Goal: Task Accomplishment & Management: Use online tool/utility

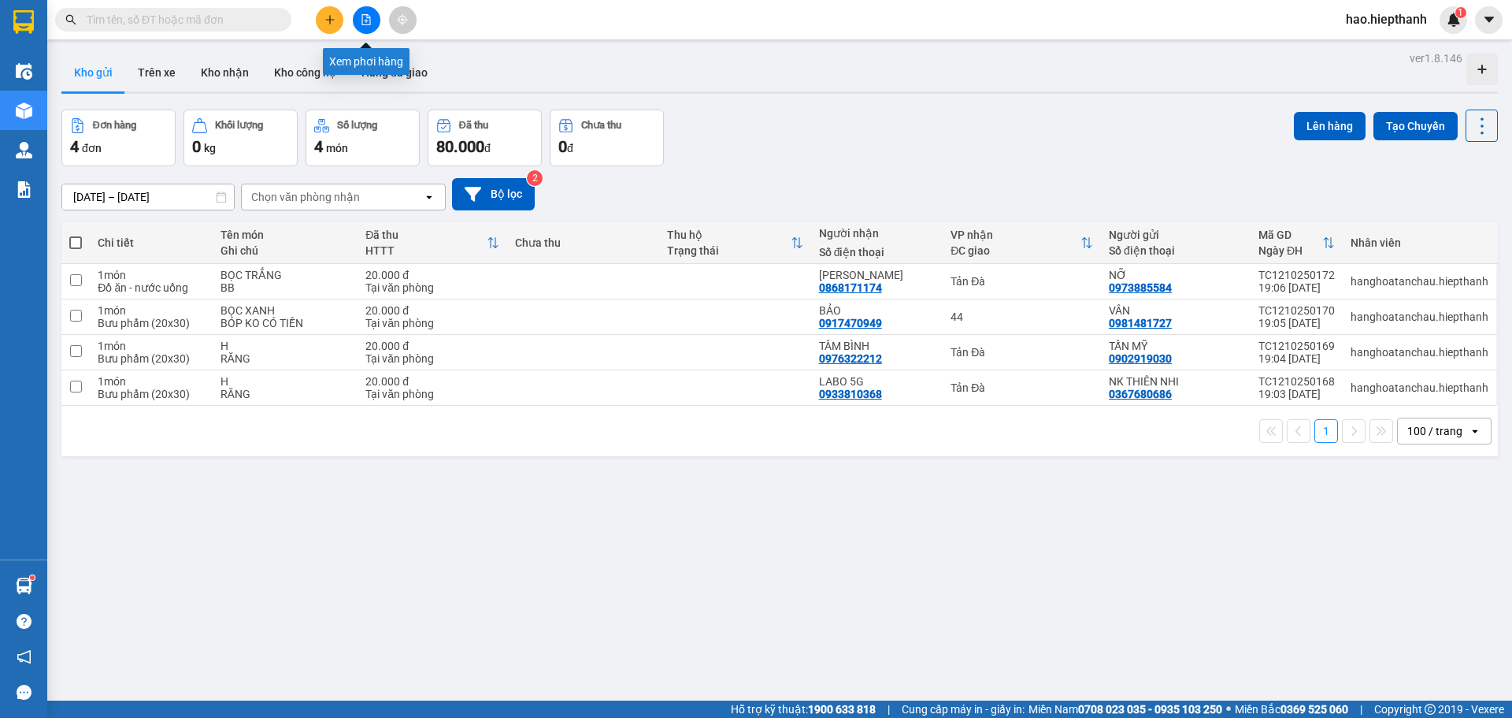
click at [369, 18] on icon "file-add" at bounding box center [366, 19] width 9 height 11
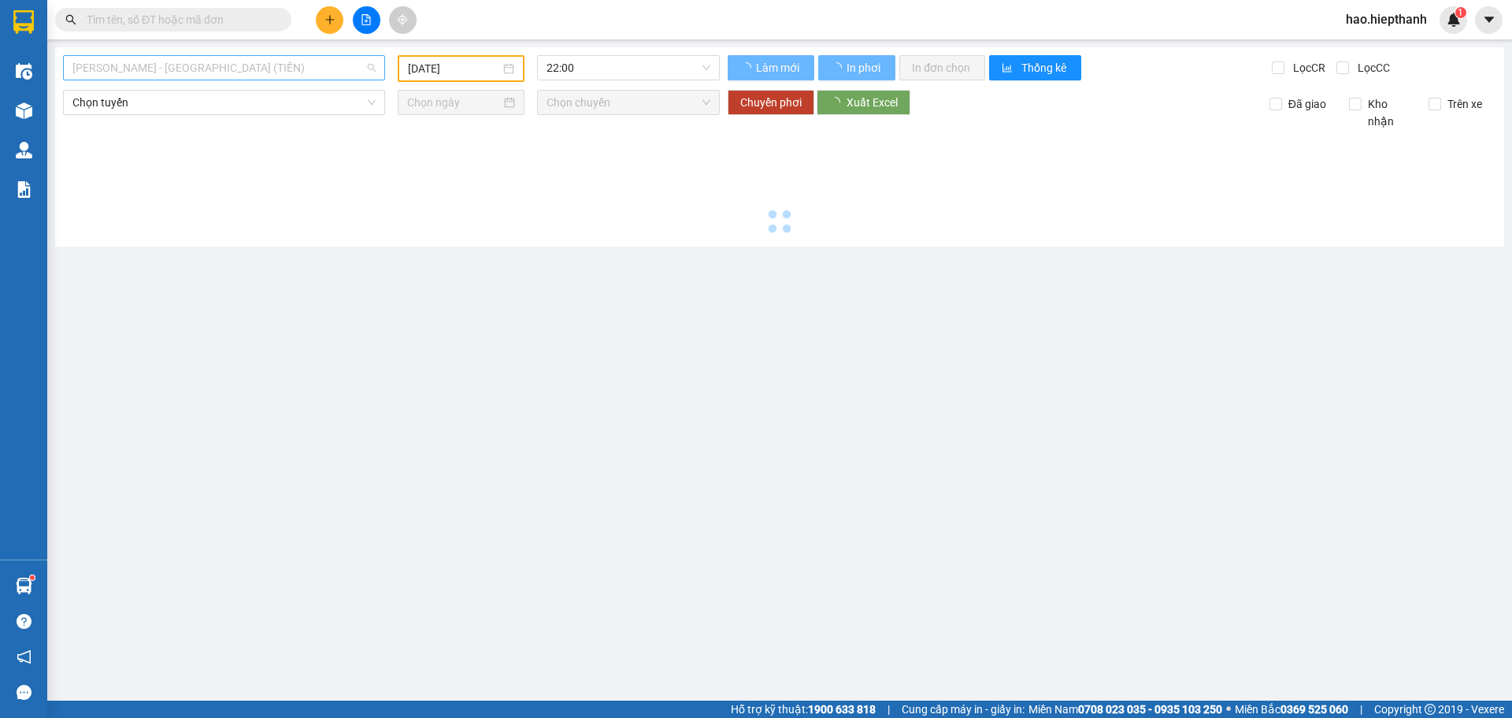
click at [289, 74] on span "[PERSON_NAME] - [GEOGRAPHIC_DATA] (TIỀN)" at bounding box center [223, 68] width 303 height 24
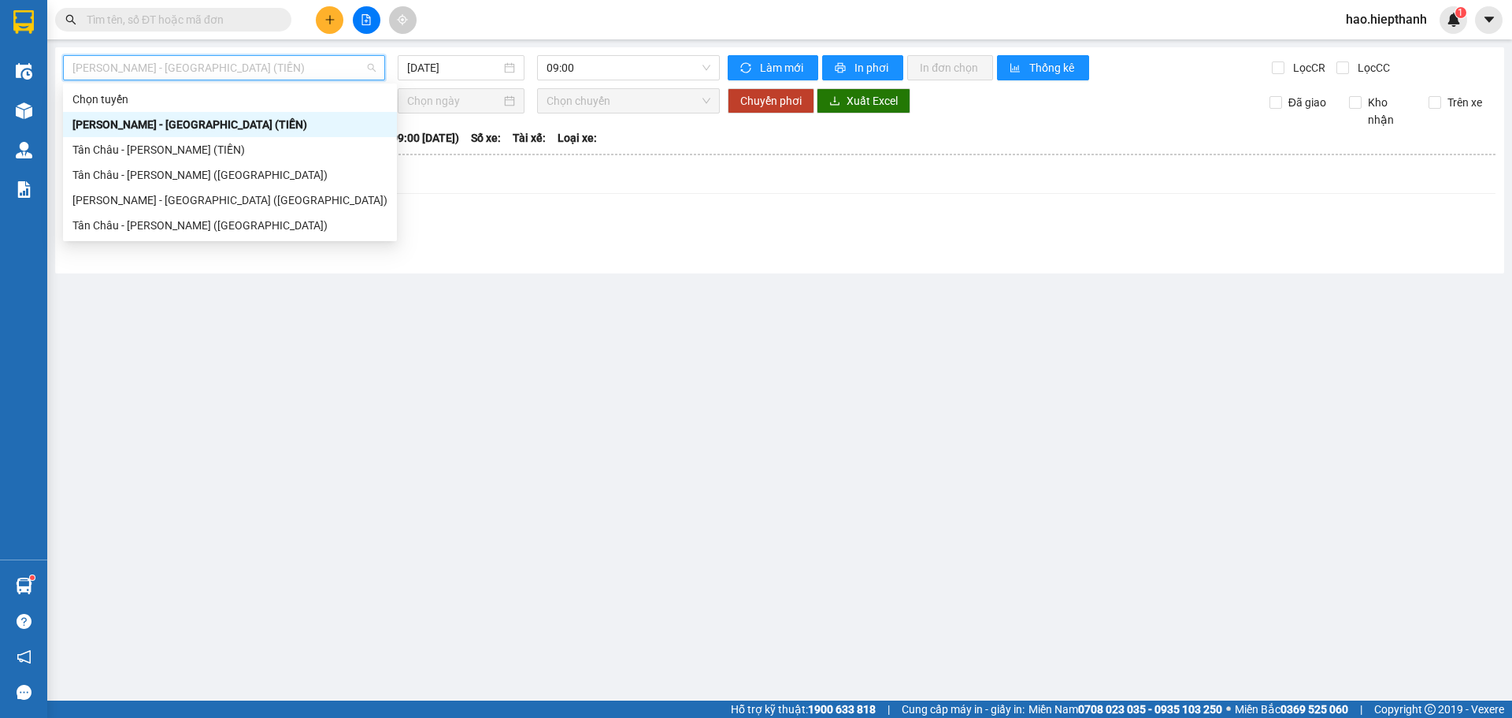
click at [129, 125] on div "[PERSON_NAME] - [GEOGRAPHIC_DATA] (TIỀN)" at bounding box center [229, 124] width 315 height 17
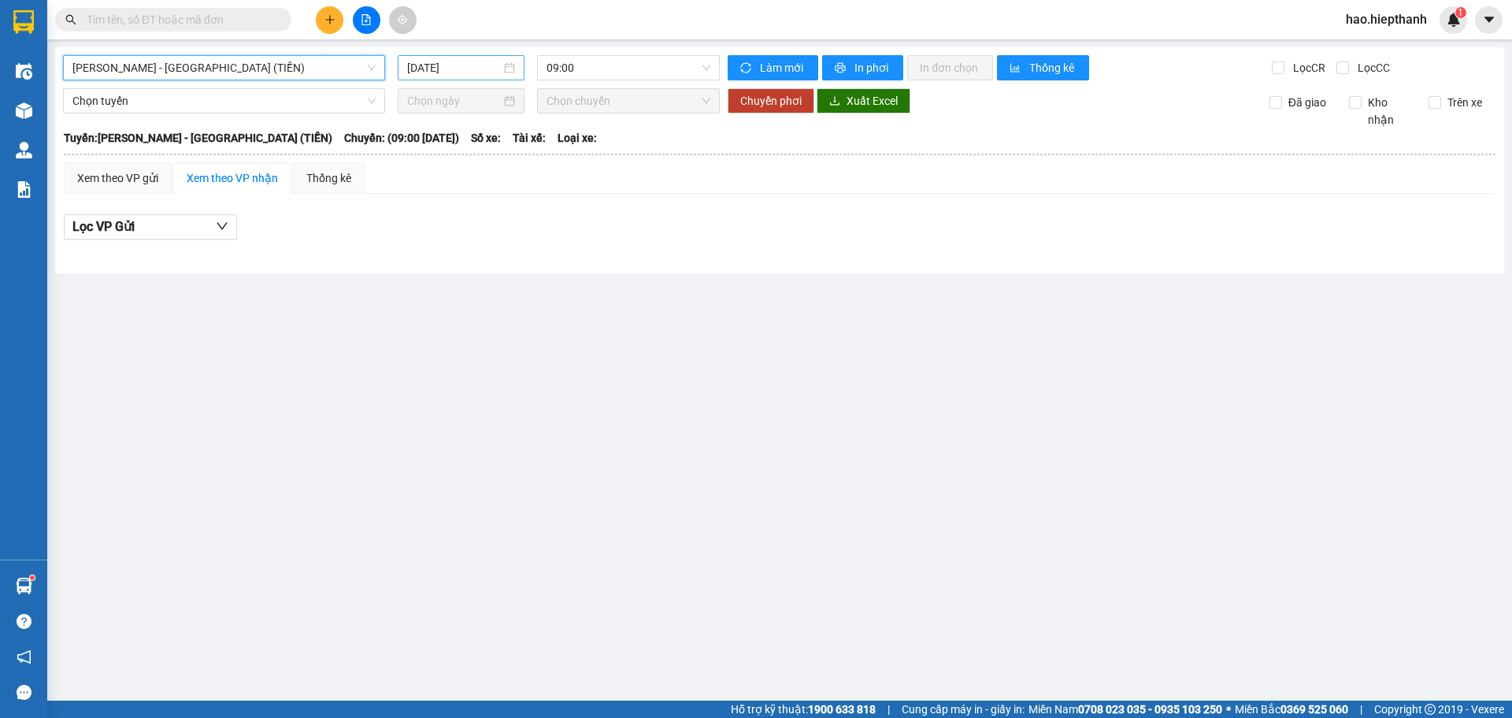
click at [471, 63] on input "[DATE]" at bounding box center [454, 67] width 94 height 17
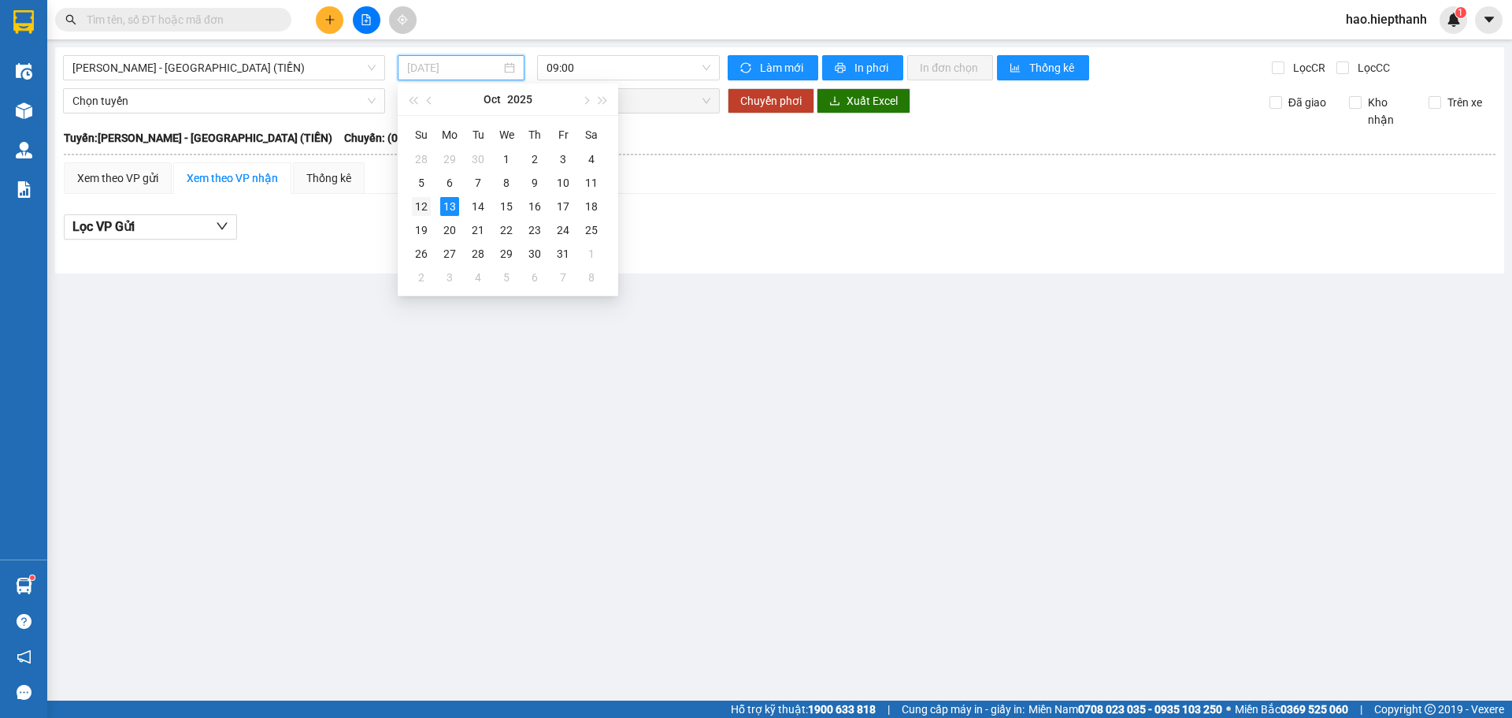
click at [425, 209] on div "12" at bounding box center [421, 206] width 19 height 19
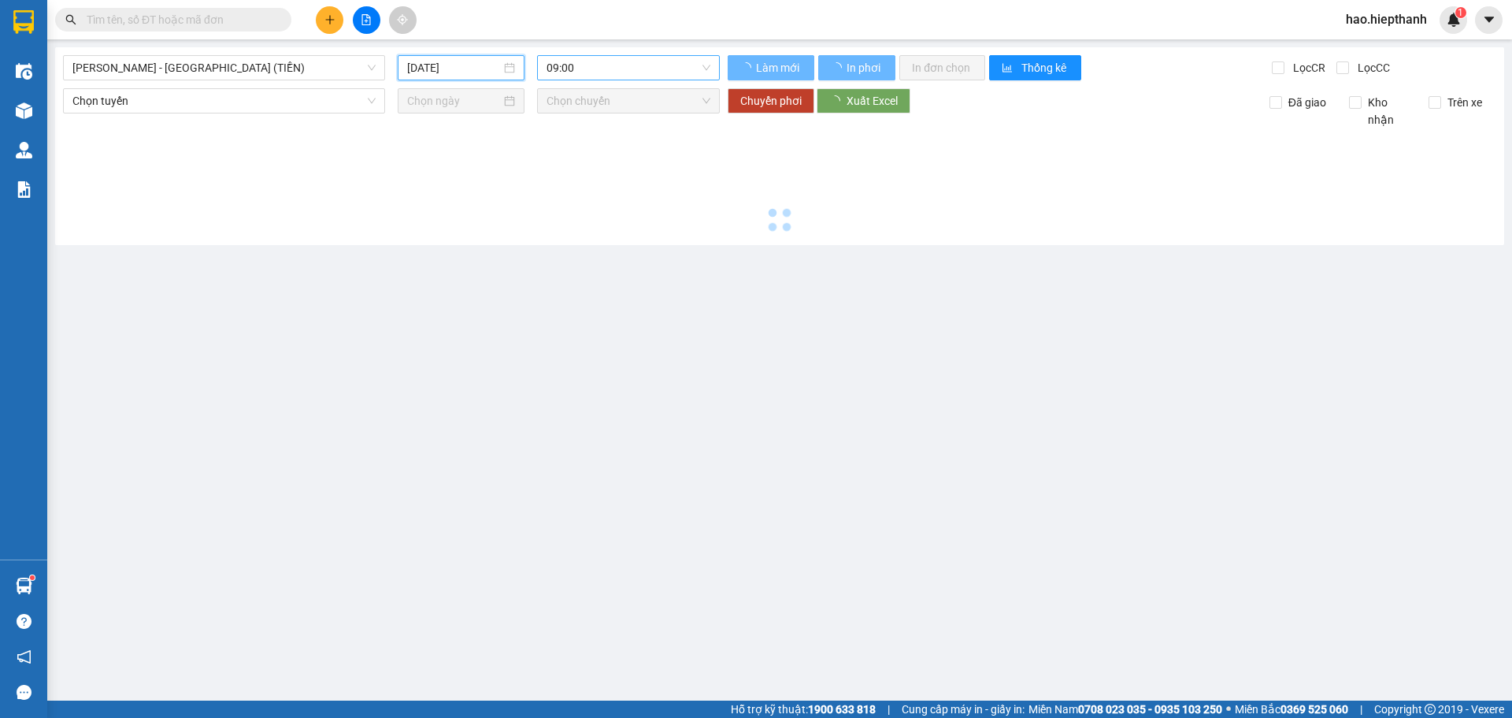
type input "[DATE]"
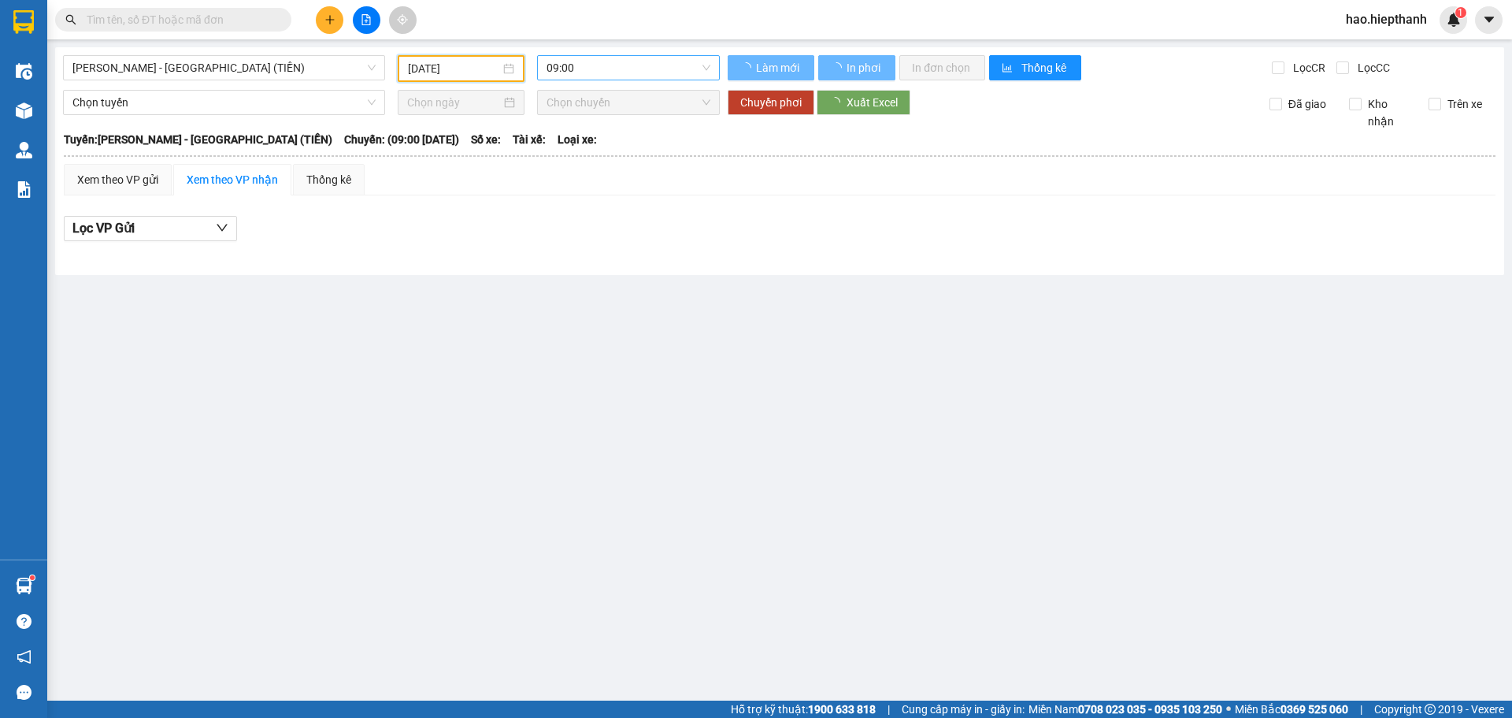
click at [595, 63] on span "09:00" at bounding box center [629, 68] width 164 height 24
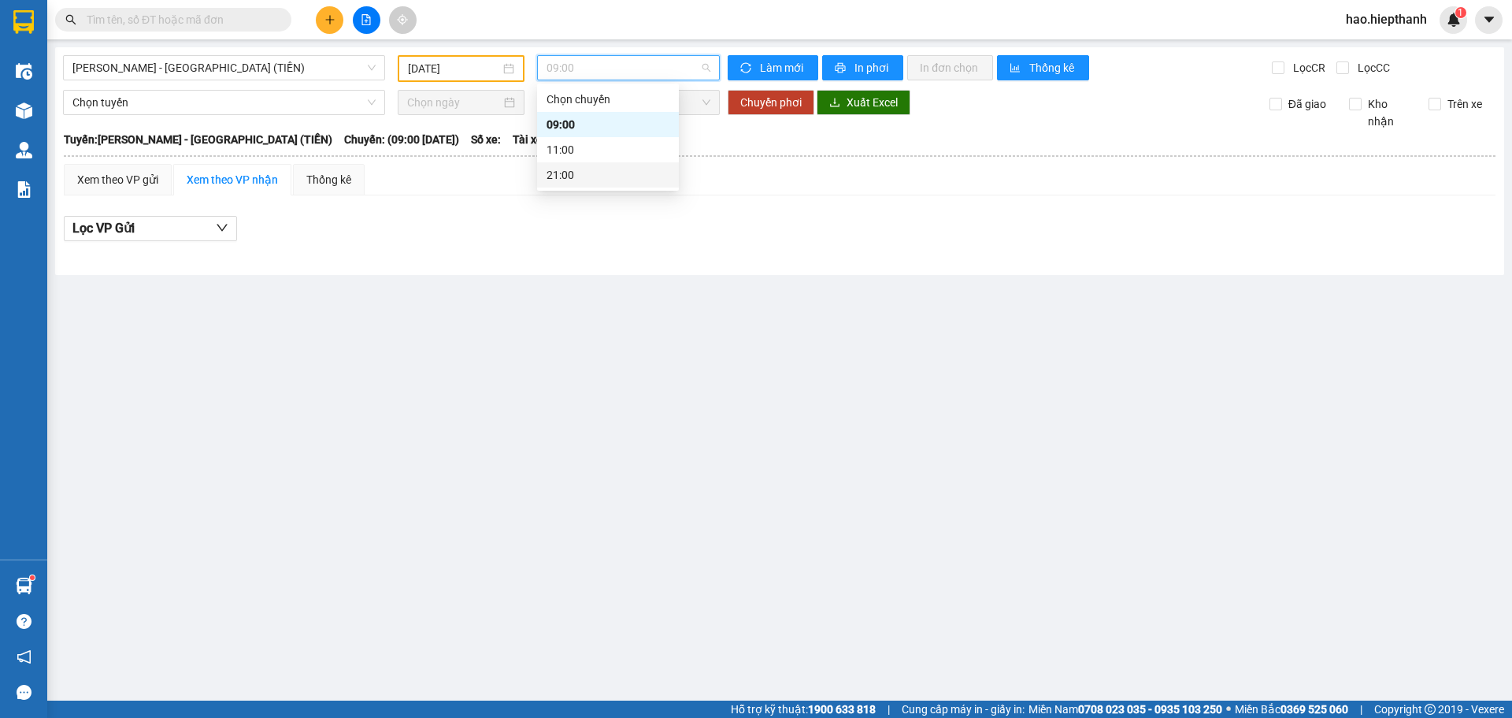
click at [593, 179] on div "21:00" at bounding box center [608, 174] width 123 height 17
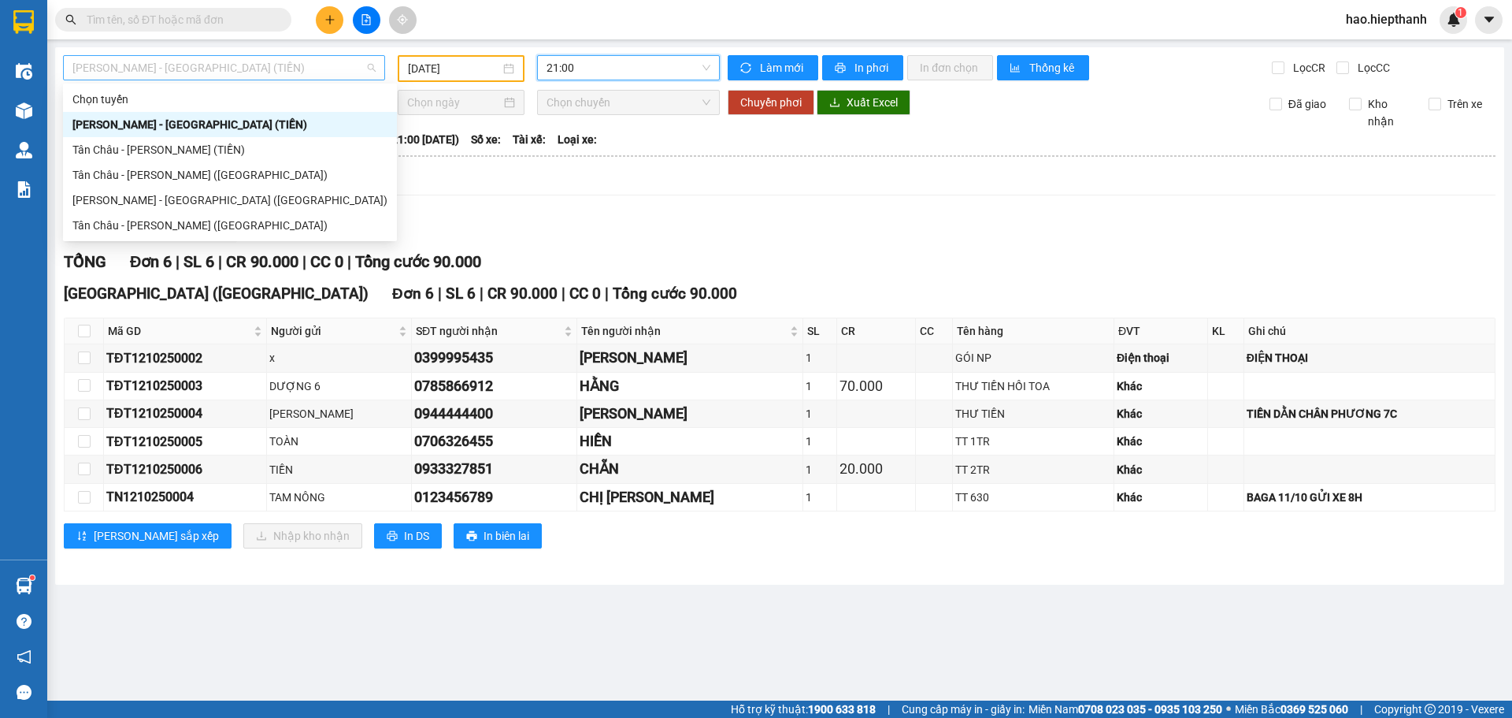
click at [164, 67] on span "[PERSON_NAME] - [GEOGRAPHIC_DATA] (TIỀN)" at bounding box center [223, 68] width 303 height 24
drag, startPoint x: 91, startPoint y: 153, endPoint x: 198, endPoint y: 122, distance: 111.4
click at [93, 153] on div "Tân Châu - [PERSON_NAME] (TIỀN)" at bounding box center [229, 149] width 315 height 17
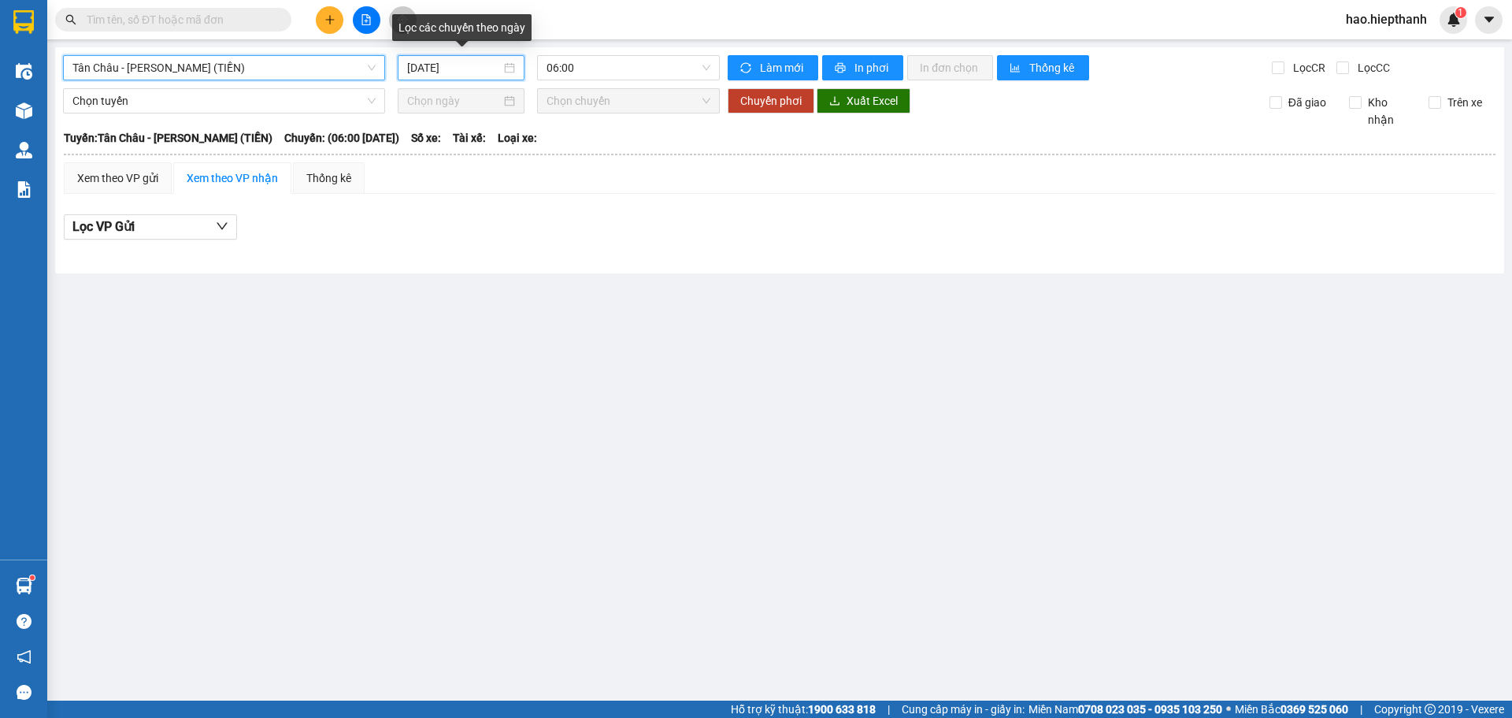
click at [475, 68] on input "[DATE]" at bounding box center [454, 67] width 94 height 17
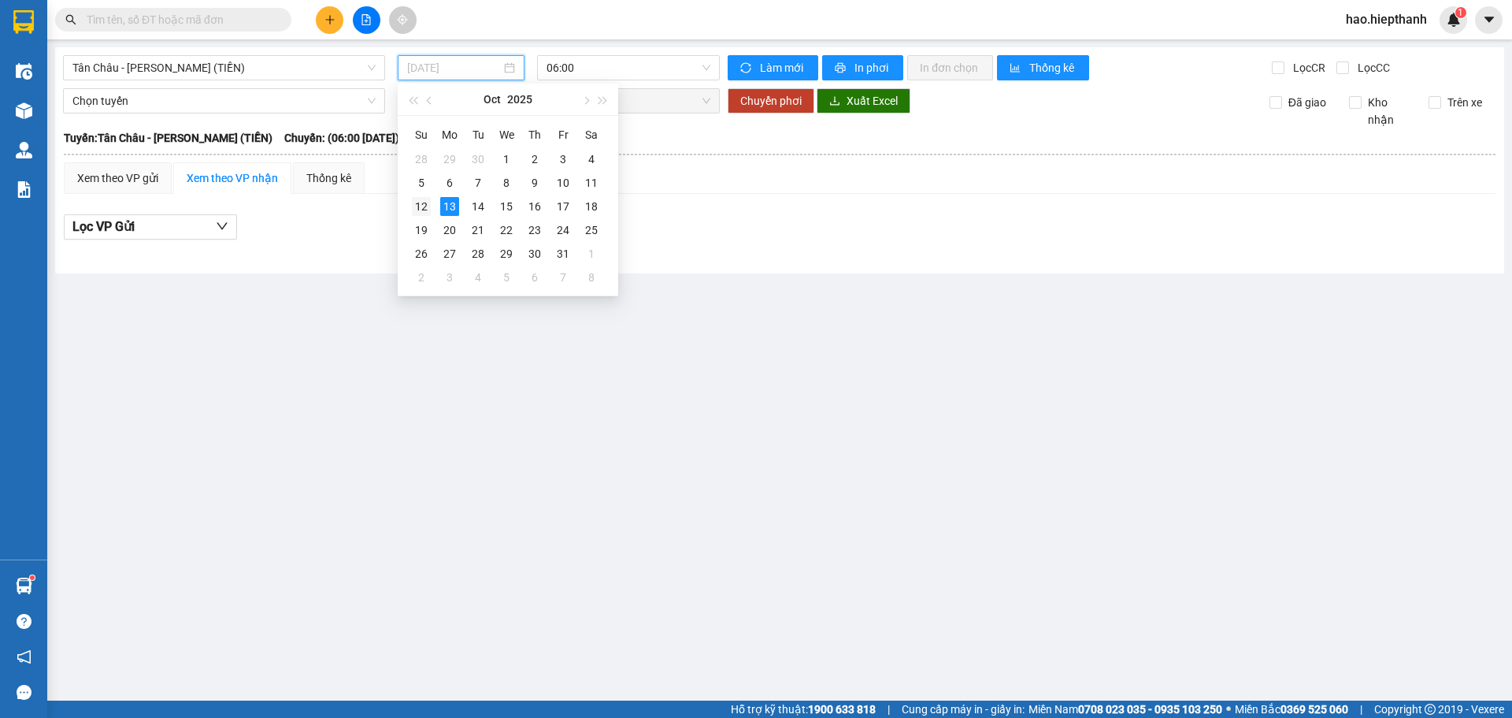
click at [419, 206] on div "12" at bounding box center [421, 206] width 19 height 19
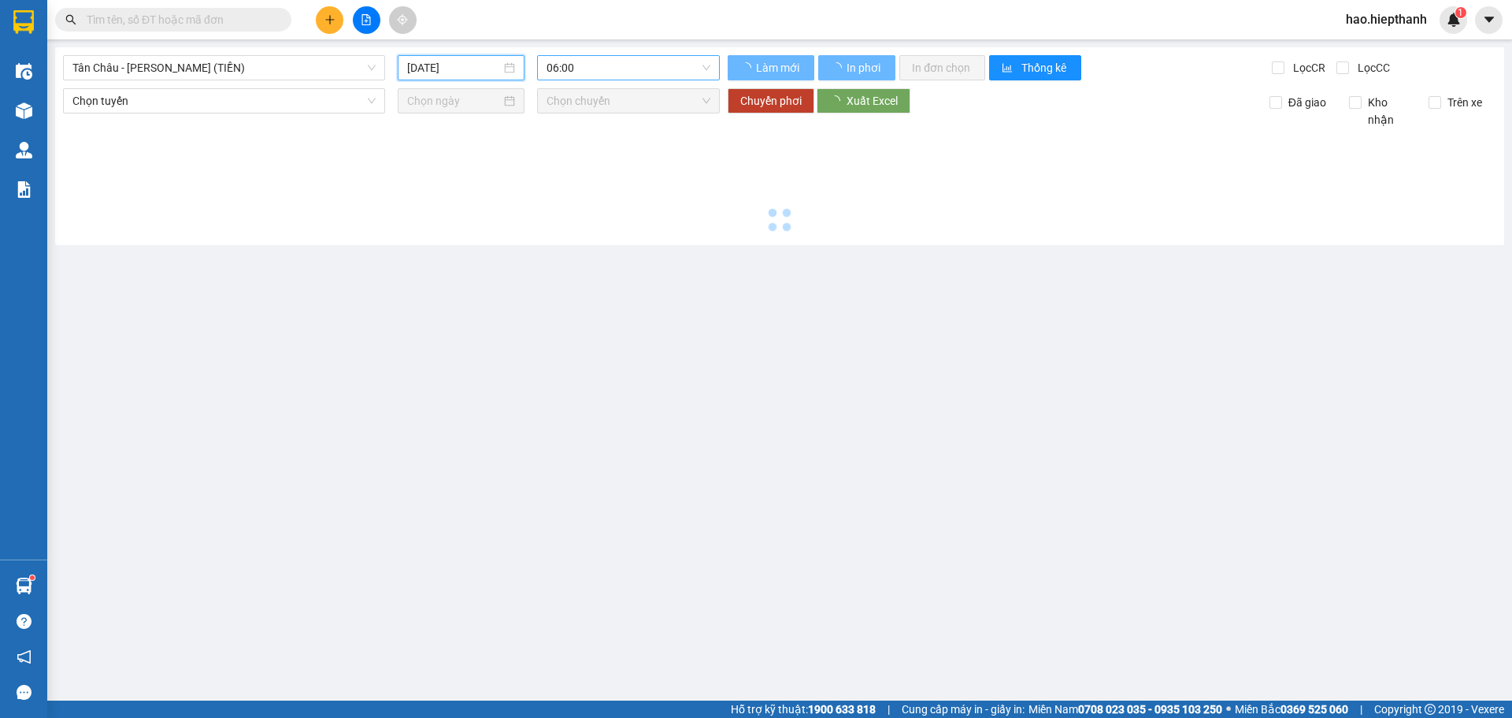
type input "[DATE]"
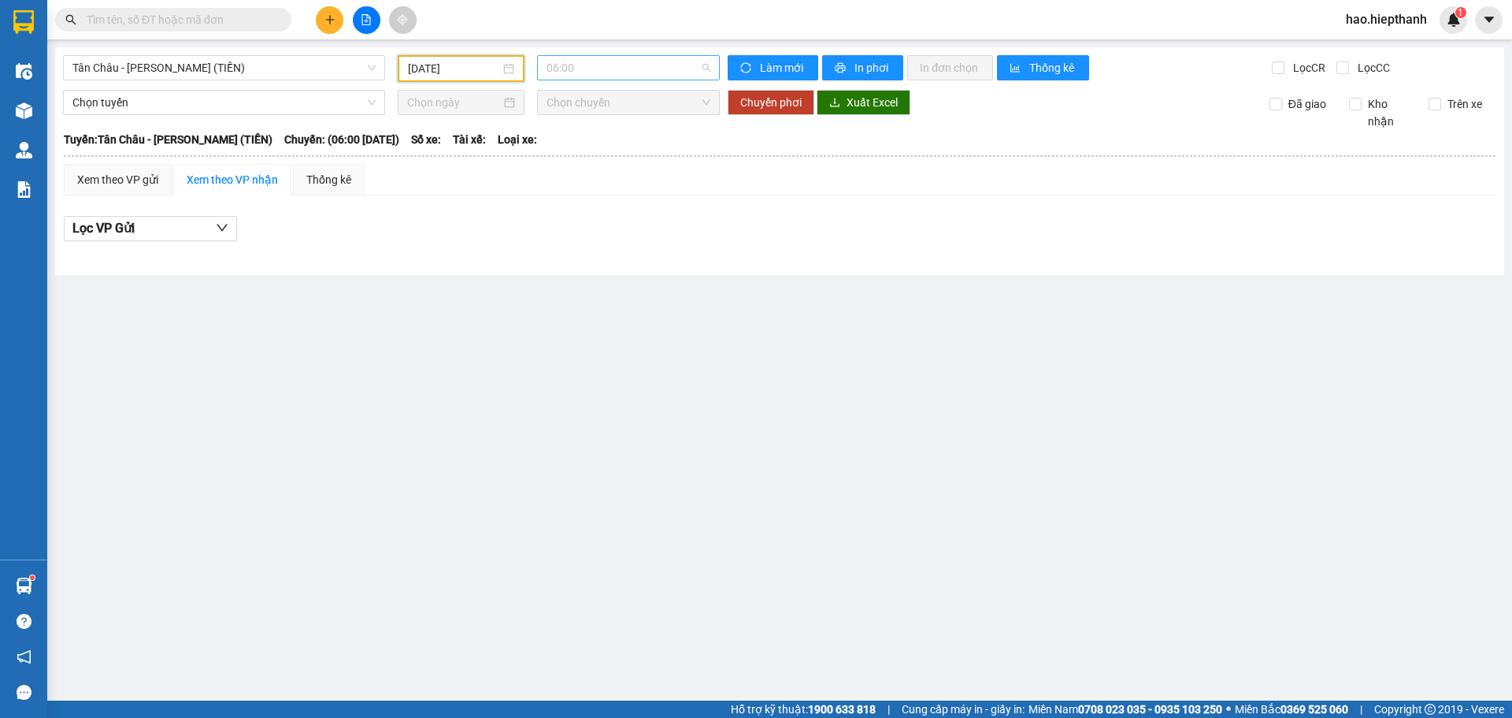
click at [601, 69] on span "06:00" at bounding box center [629, 68] width 164 height 24
click at [567, 256] on div "22:00" at bounding box center [608, 250] width 123 height 17
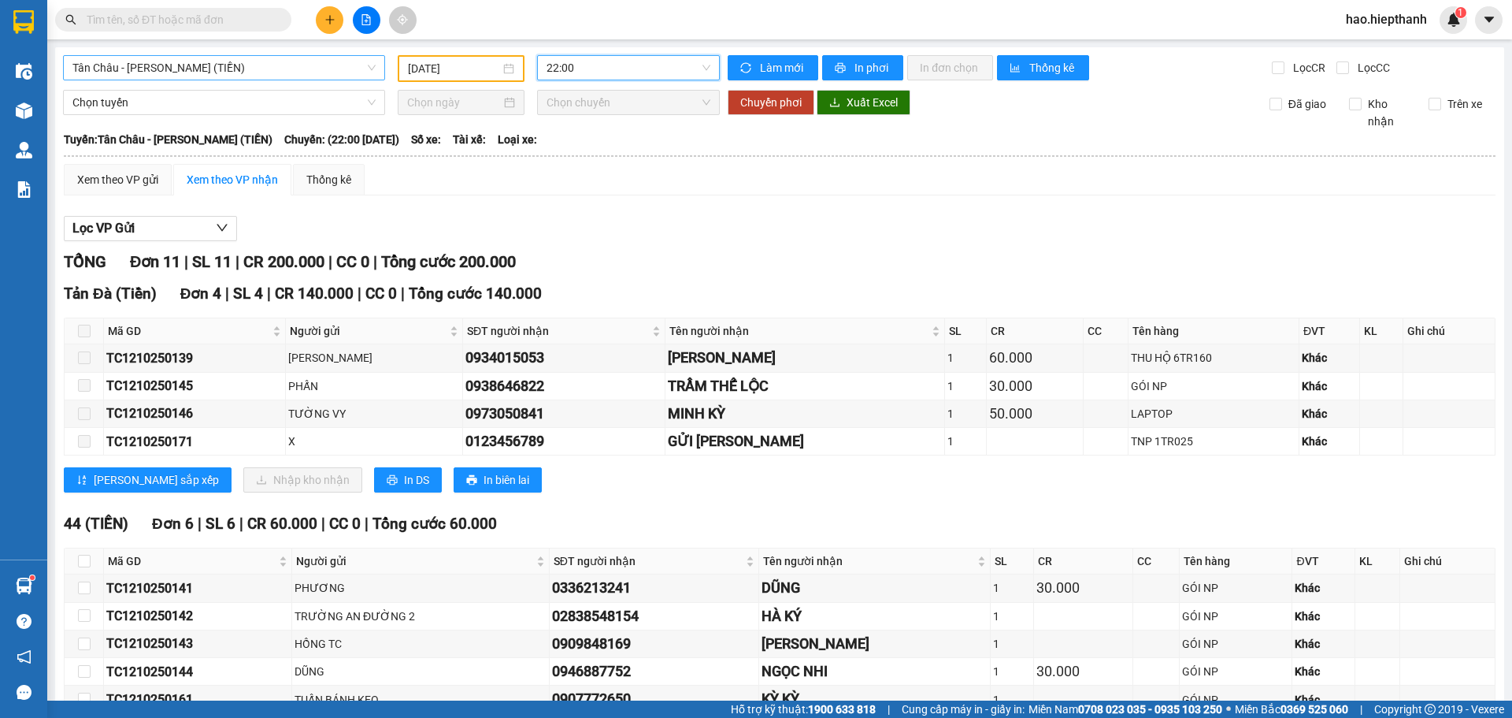
click at [190, 66] on span "Tân Châu - [PERSON_NAME] (TIỀN)" at bounding box center [223, 68] width 303 height 24
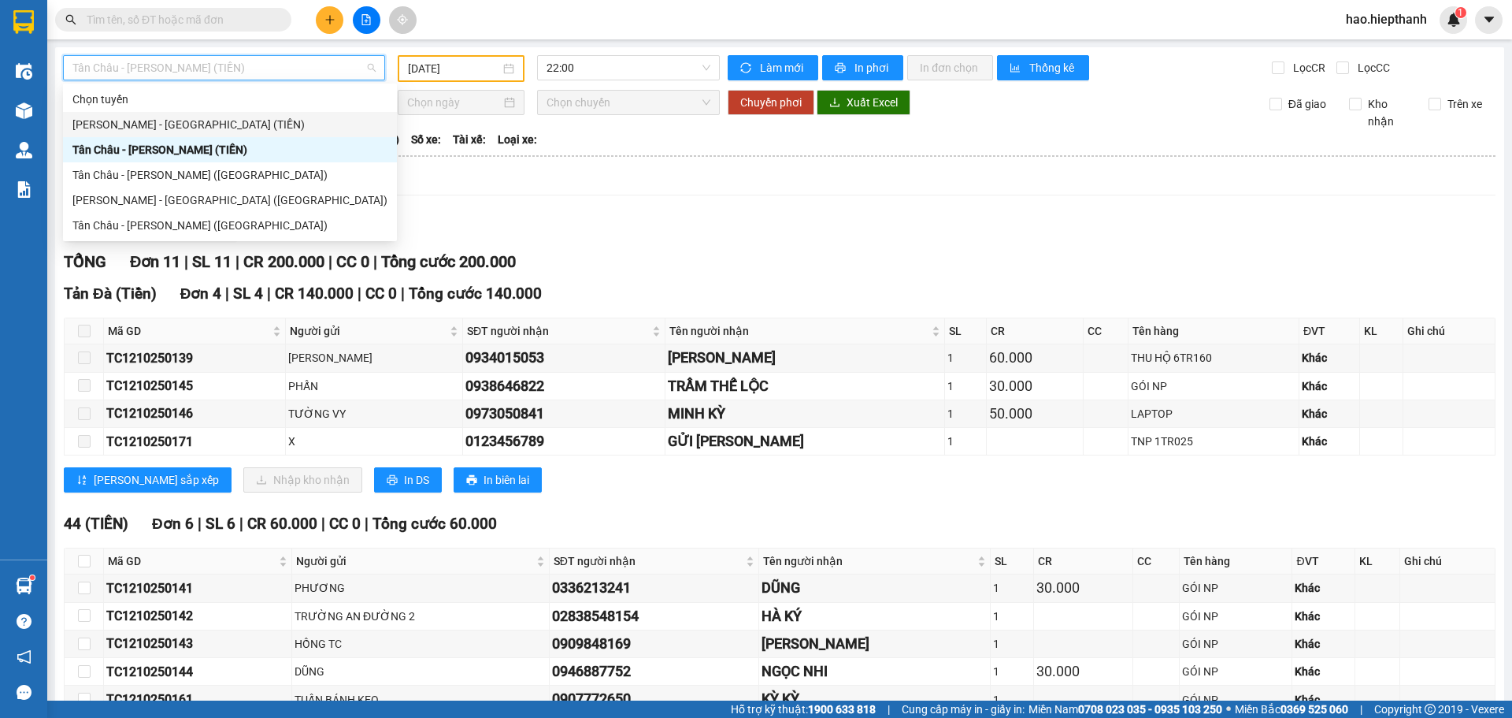
click at [106, 124] on div "[PERSON_NAME] - [GEOGRAPHIC_DATA] (TIỀN)" at bounding box center [229, 124] width 315 height 17
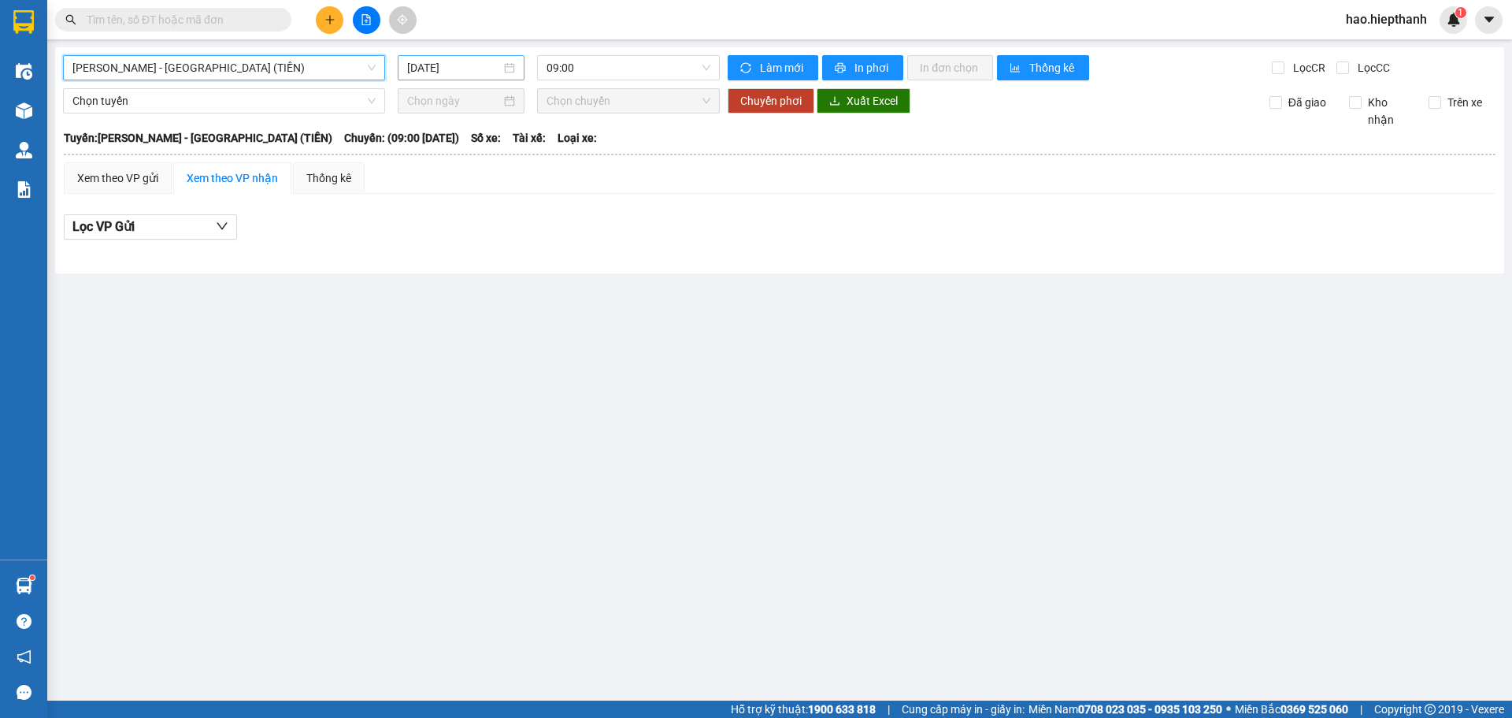
drag, startPoint x: 469, startPoint y: 67, endPoint x: 467, endPoint y: 76, distance: 8.8
click at [468, 72] on input "[DATE]" at bounding box center [454, 67] width 94 height 17
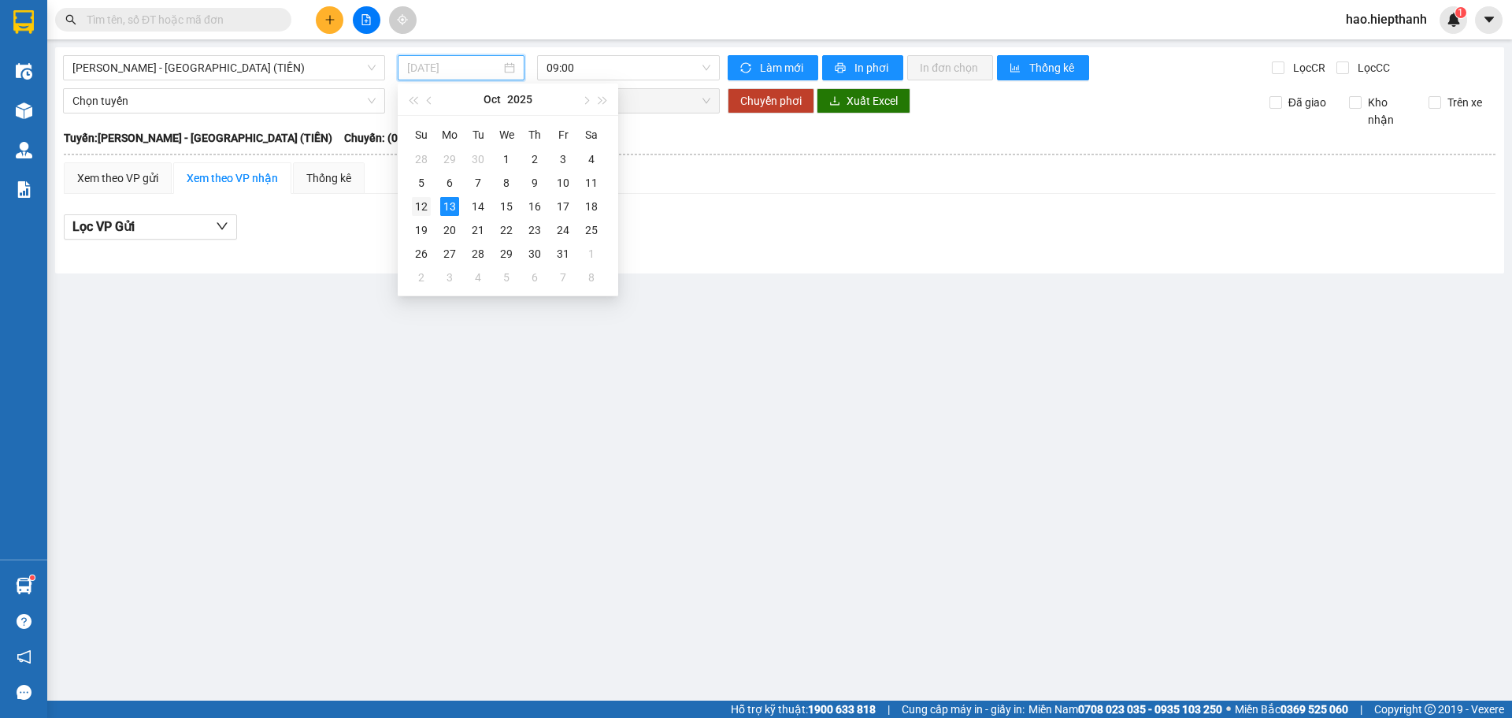
click at [425, 204] on div "12" at bounding box center [421, 206] width 19 height 19
type input "[DATE]"
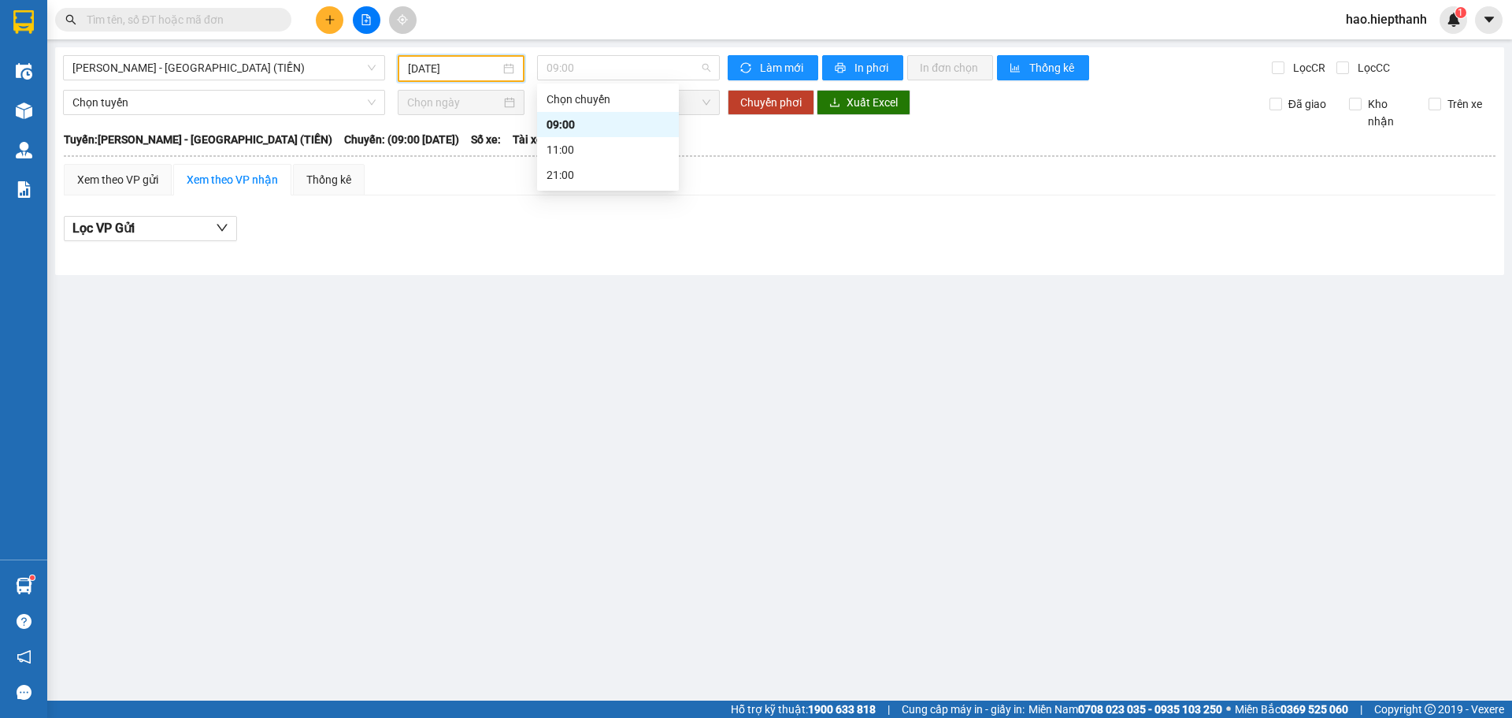
drag, startPoint x: 599, startPoint y: 70, endPoint x: 563, endPoint y: 186, distance: 121.3
click at [599, 73] on span "09:00" at bounding box center [629, 68] width 164 height 24
click at [577, 172] on div "21:00" at bounding box center [608, 174] width 123 height 17
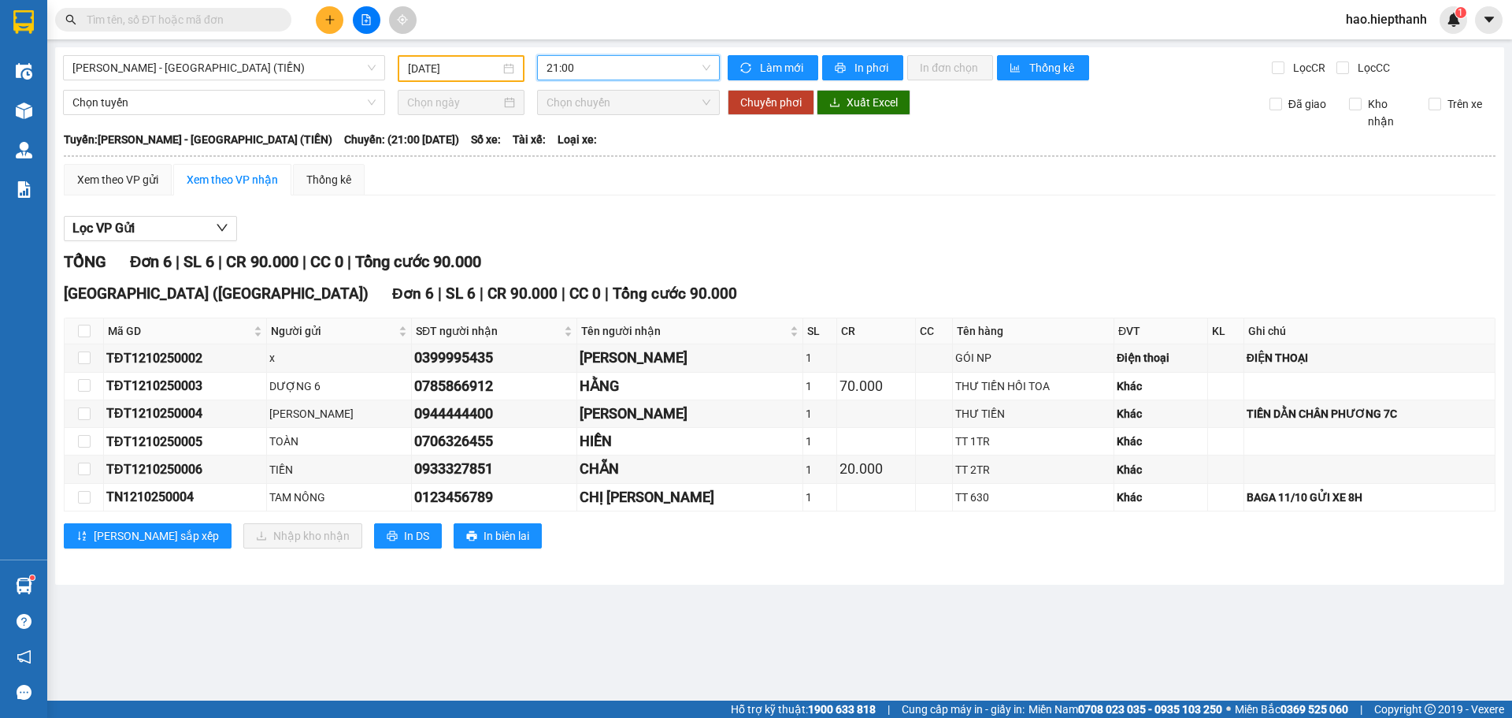
click at [182, 20] on input "text" at bounding box center [180, 19] width 186 height 17
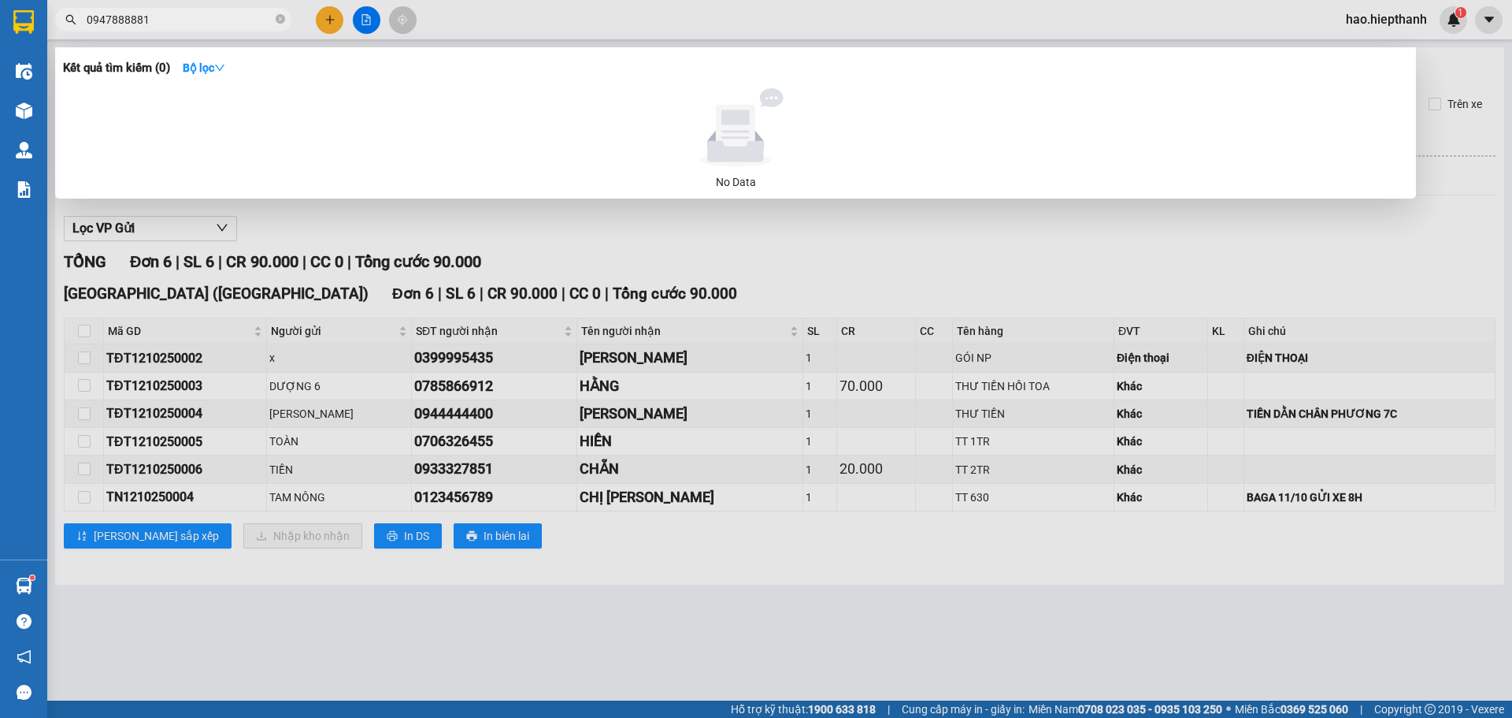
drag, startPoint x: 117, startPoint y: 9, endPoint x: 118, endPoint y: 20, distance: 10.4
click at [116, 9] on span "0947888881" at bounding box center [173, 20] width 236 height 24
click at [115, 17] on input "0947888881" at bounding box center [180, 19] width 186 height 17
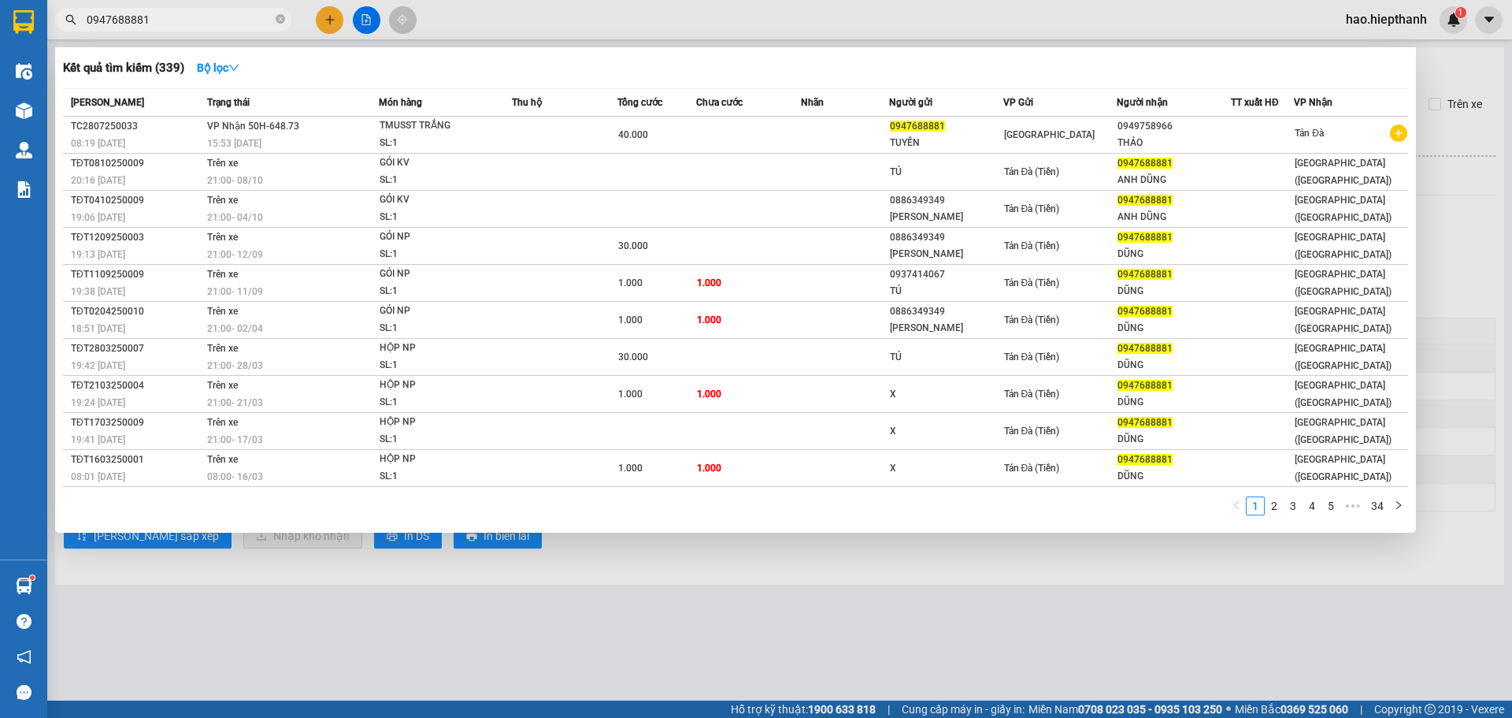
click at [172, 16] on input "0947688881" at bounding box center [180, 19] width 186 height 17
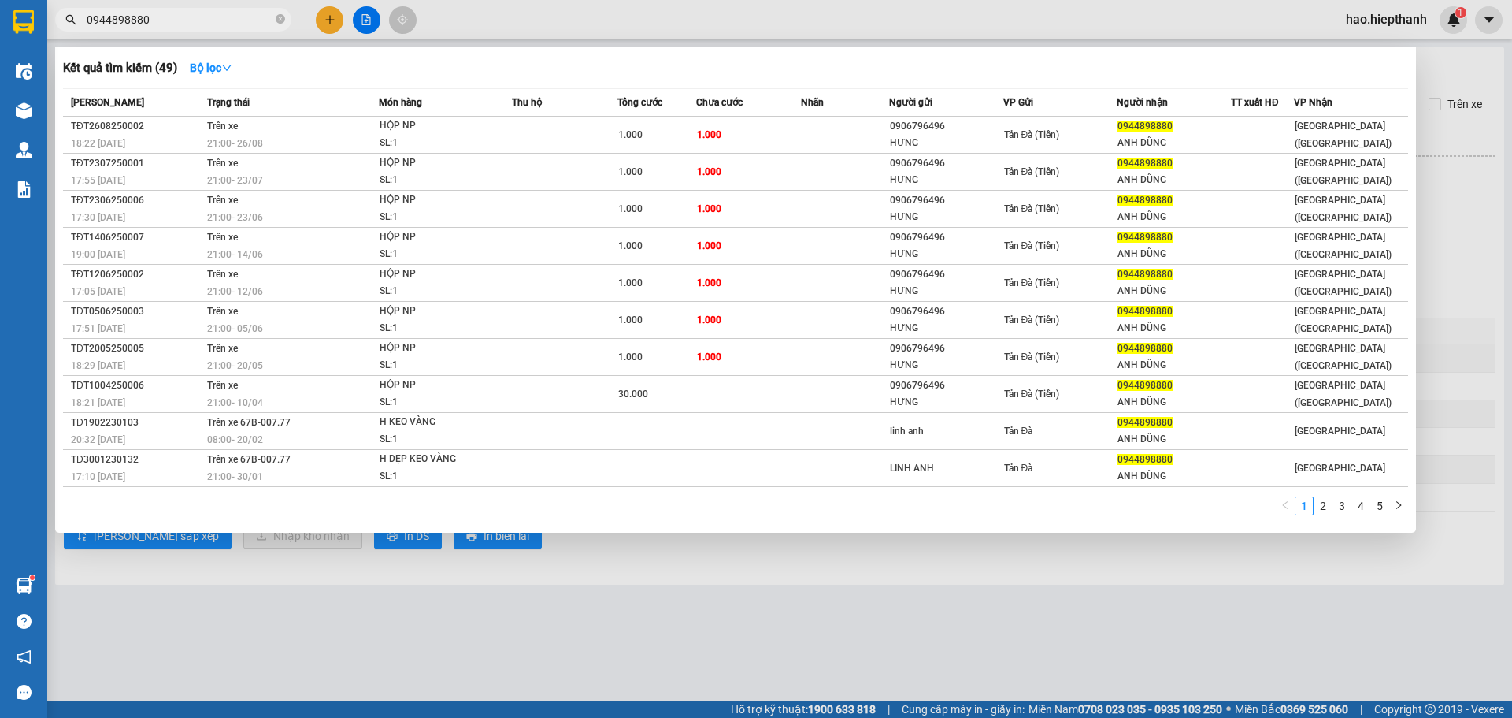
type input "0944898880"
click at [366, 18] on div at bounding box center [756, 359] width 1512 height 718
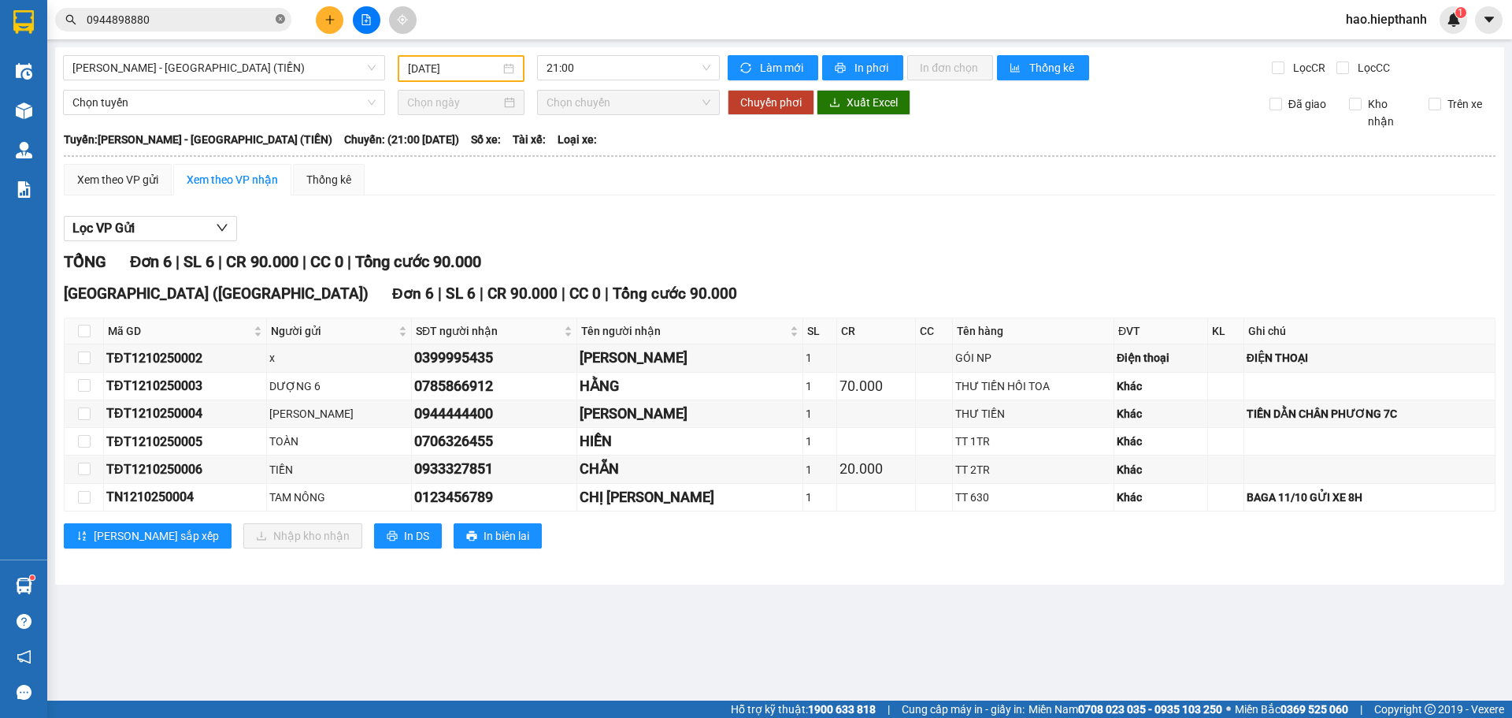
click at [282, 18] on icon "close-circle" at bounding box center [280, 18] width 9 height 9
click at [238, 19] on input "text" at bounding box center [180, 19] width 186 height 17
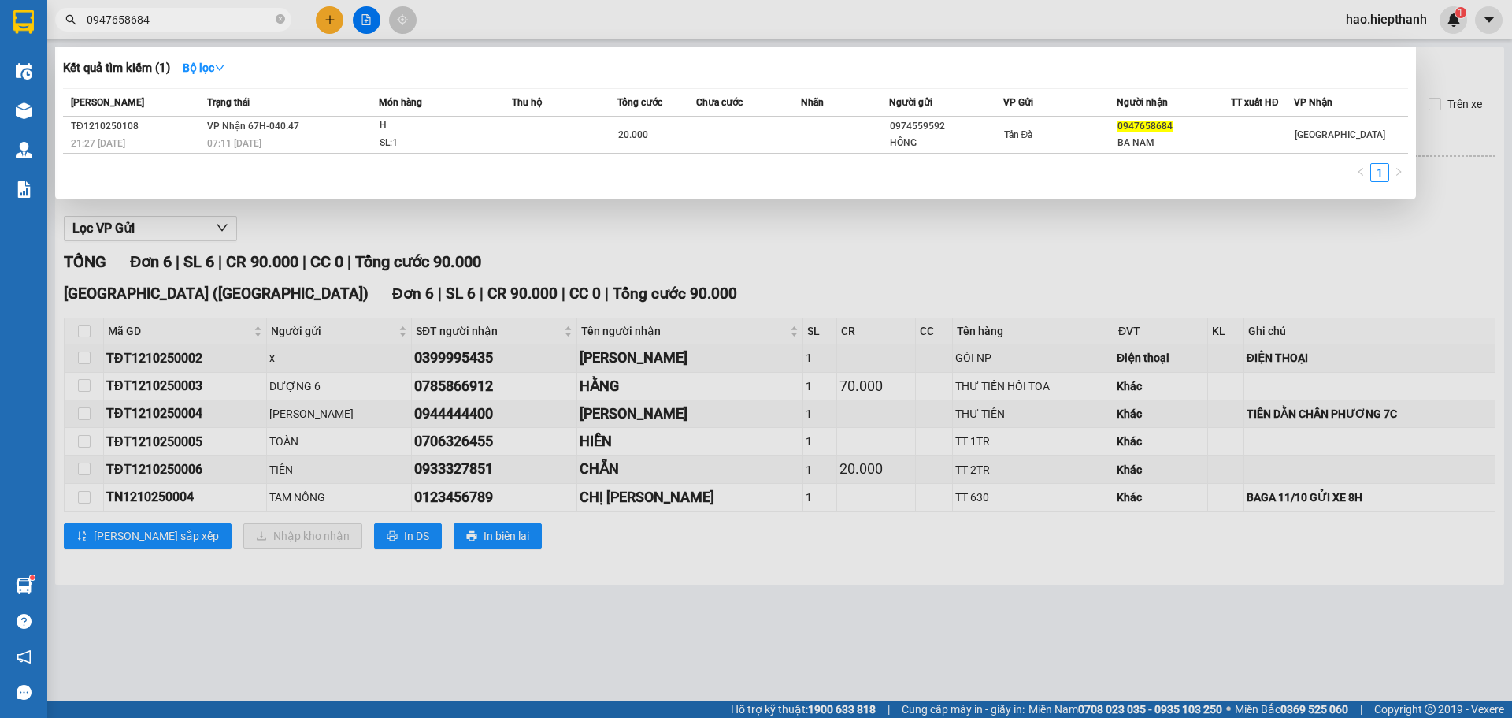
type input "0947658684"
click at [365, 20] on div at bounding box center [756, 359] width 1512 height 718
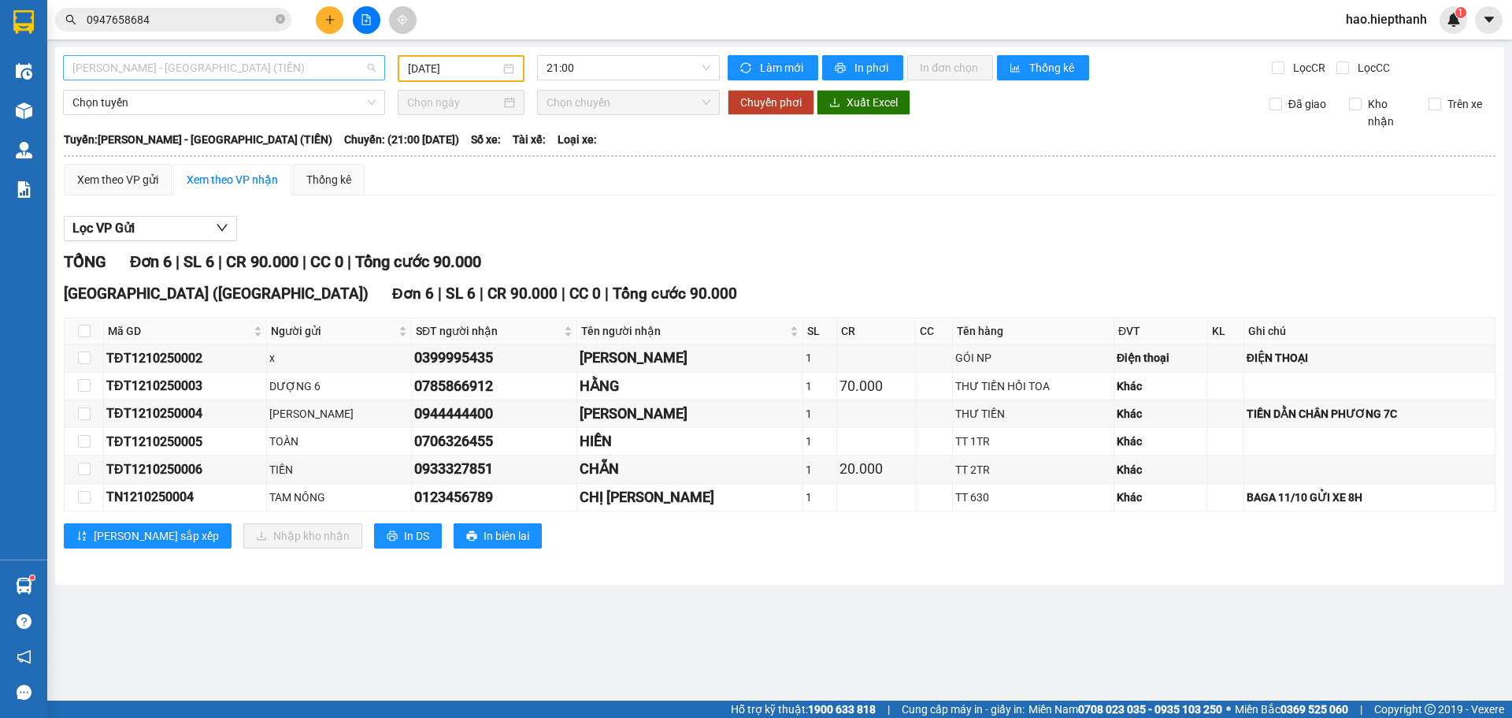
click at [242, 75] on span "[PERSON_NAME] - [GEOGRAPHIC_DATA] (TIỀN)" at bounding box center [223, 68] width 303 height 24
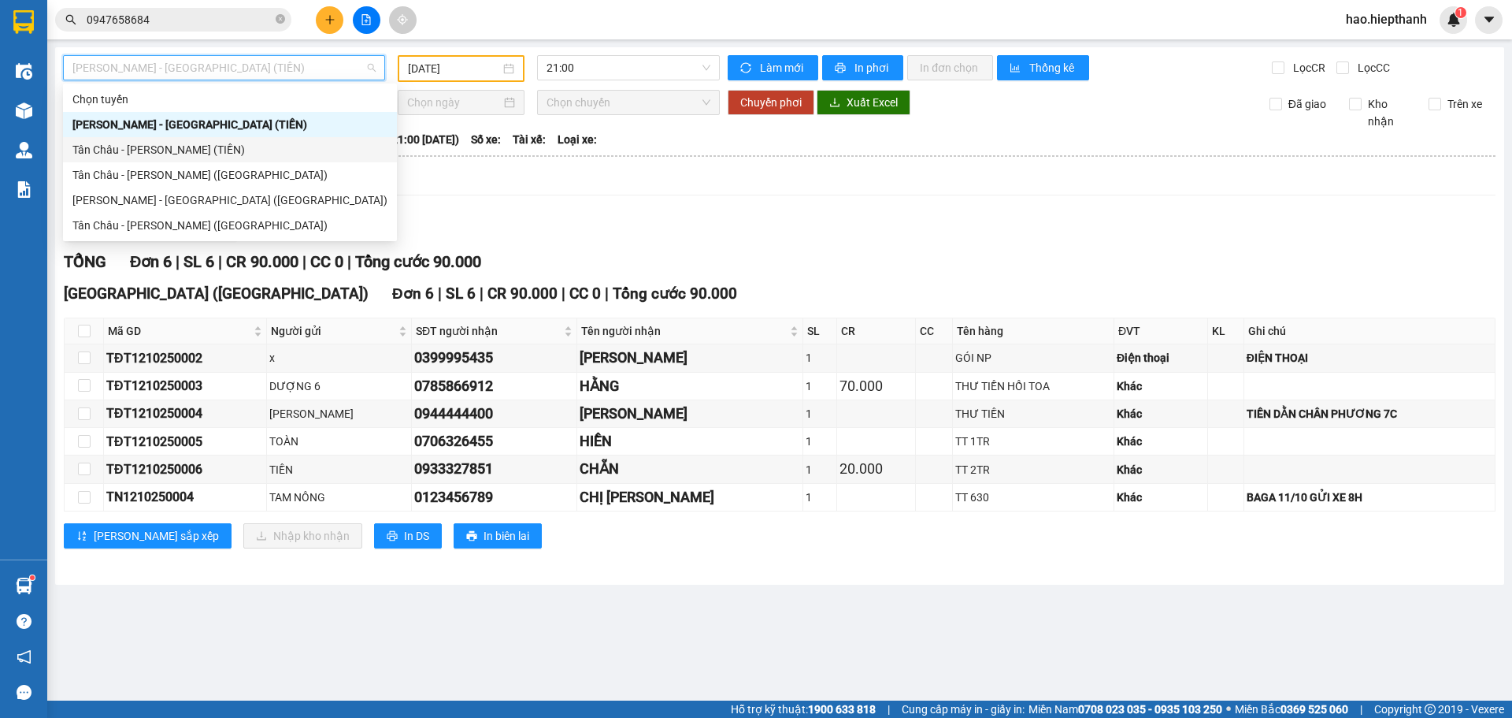
click at [102, 150] on div "Tân Châu - [PERSON_NAME] (TIỀN)" at bounding box center [229, 149] width 315 height 17
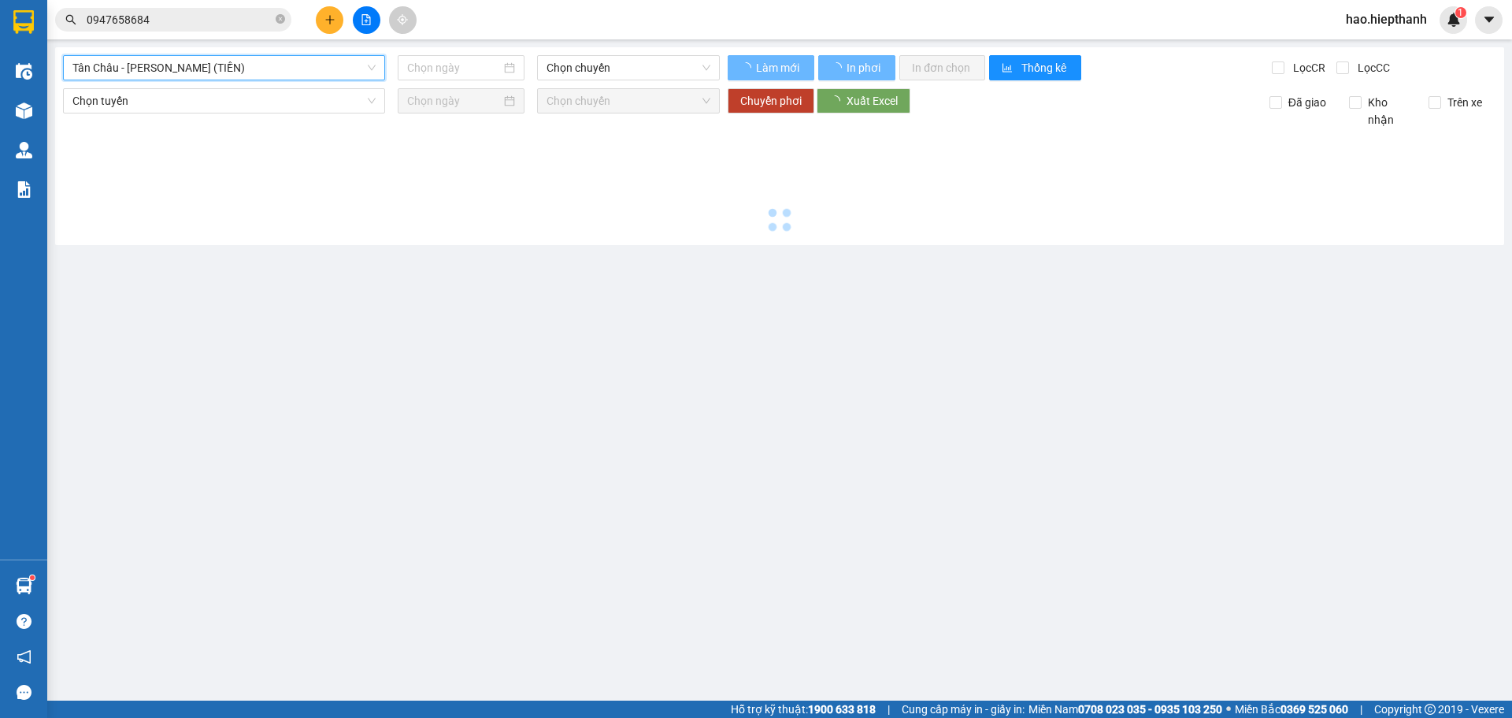
type input "[DATE]"
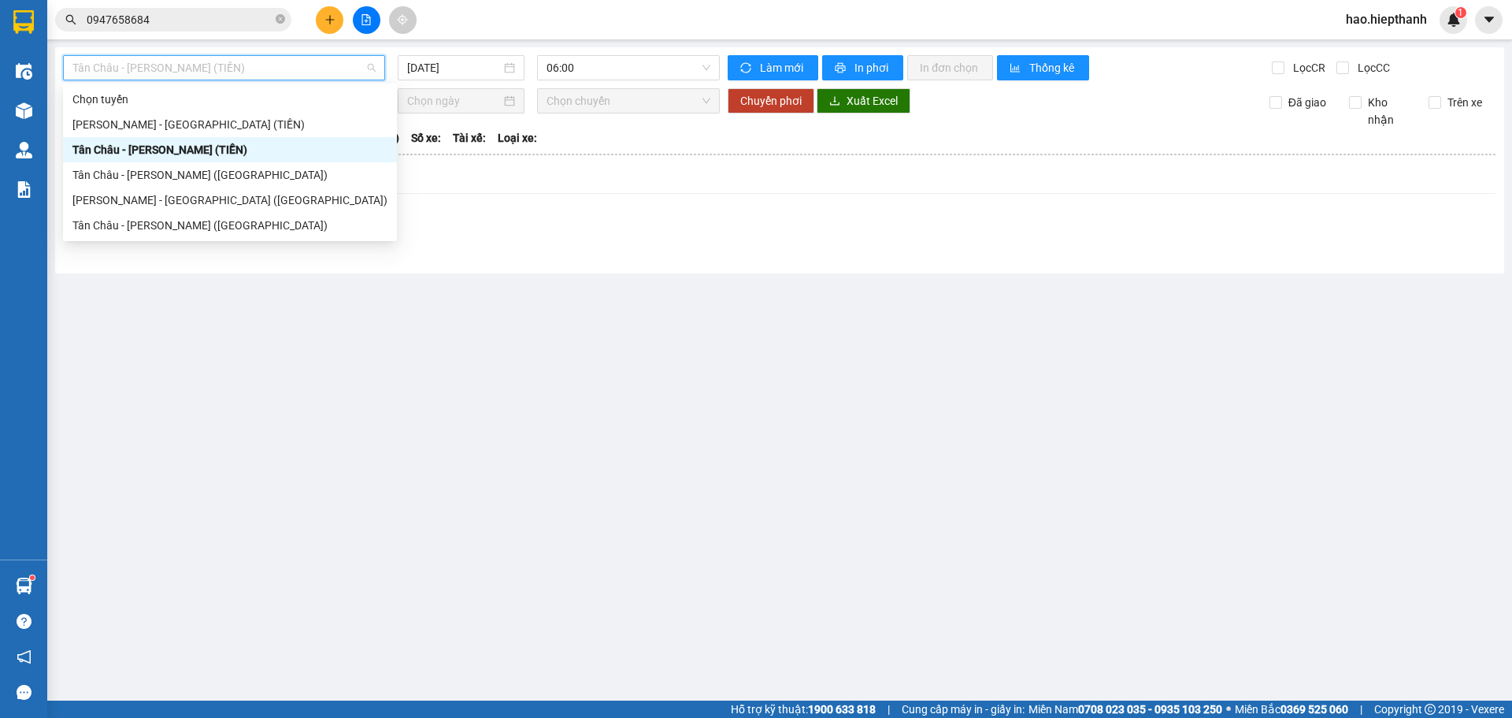
click at [234, 72] on span "Tân Châu - [PERSON_NAME] (TIỀN)" at bounding box center [223, 68] width 303 height 24
click at [98, 226] on div "Tân Châu - [PERSON_NAME] ([GEOGRAPHIC_DATA])" at bounding box center [229, 225] width 315 height 17
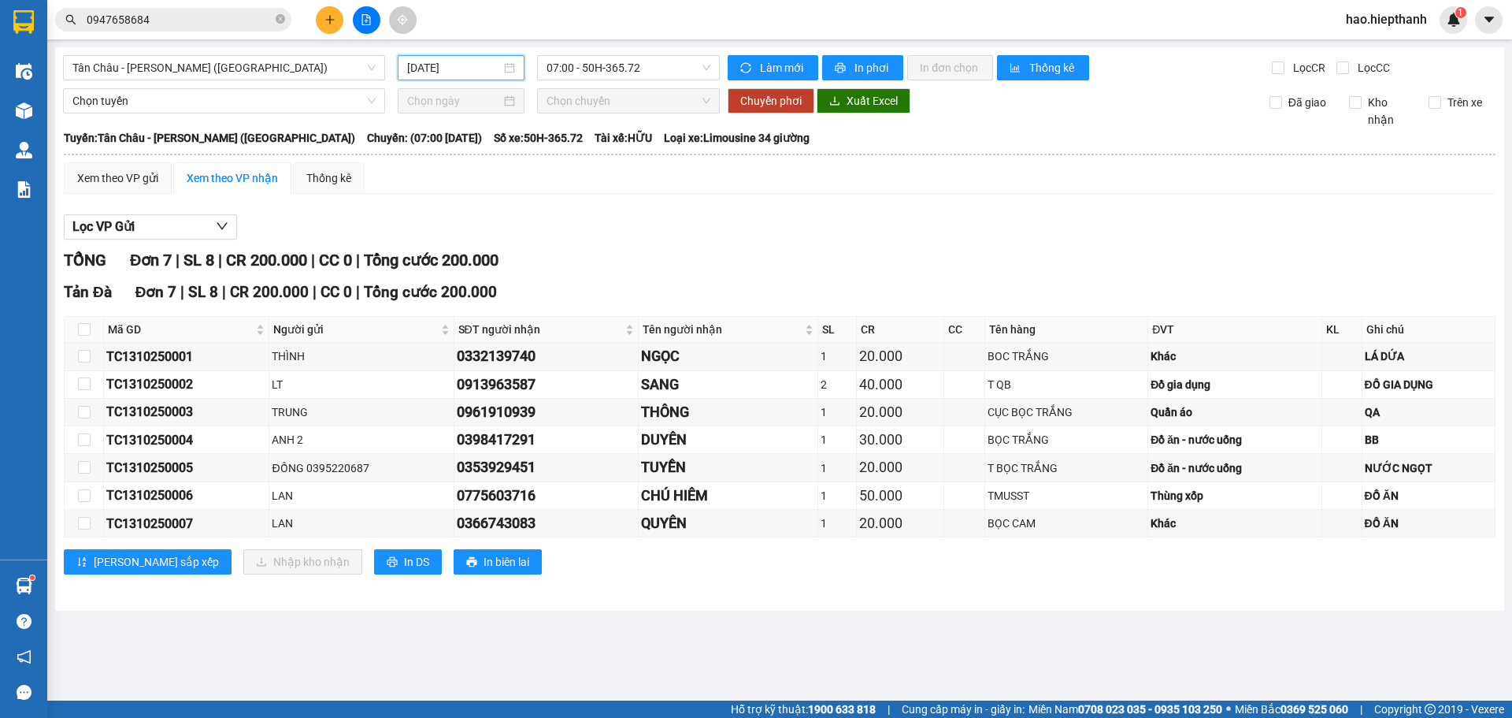
click at [489, 69] on input "[DATE]" at bounding box center [454, 67] width 94 height 17
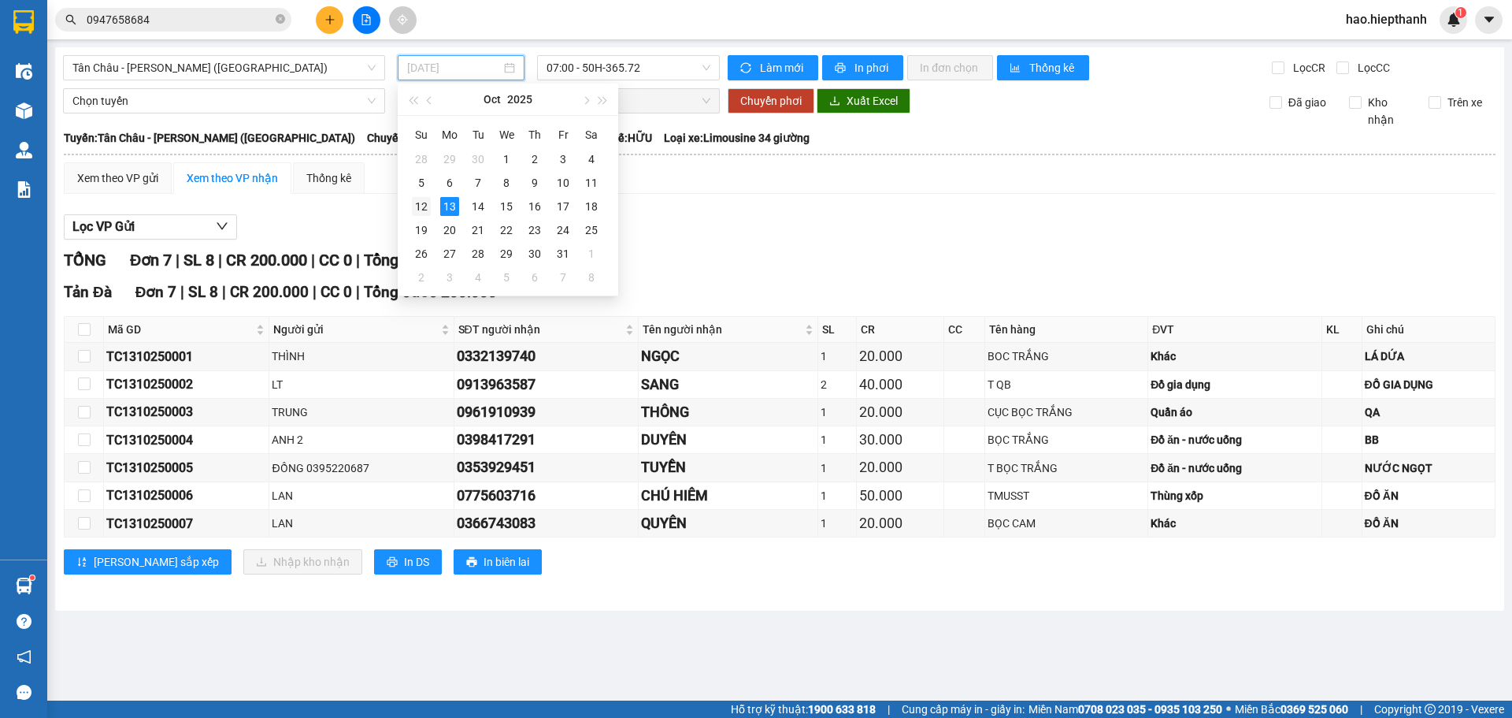
click at [415, 202] on div "12" at bounding box center [421, 206] width 19 height 19
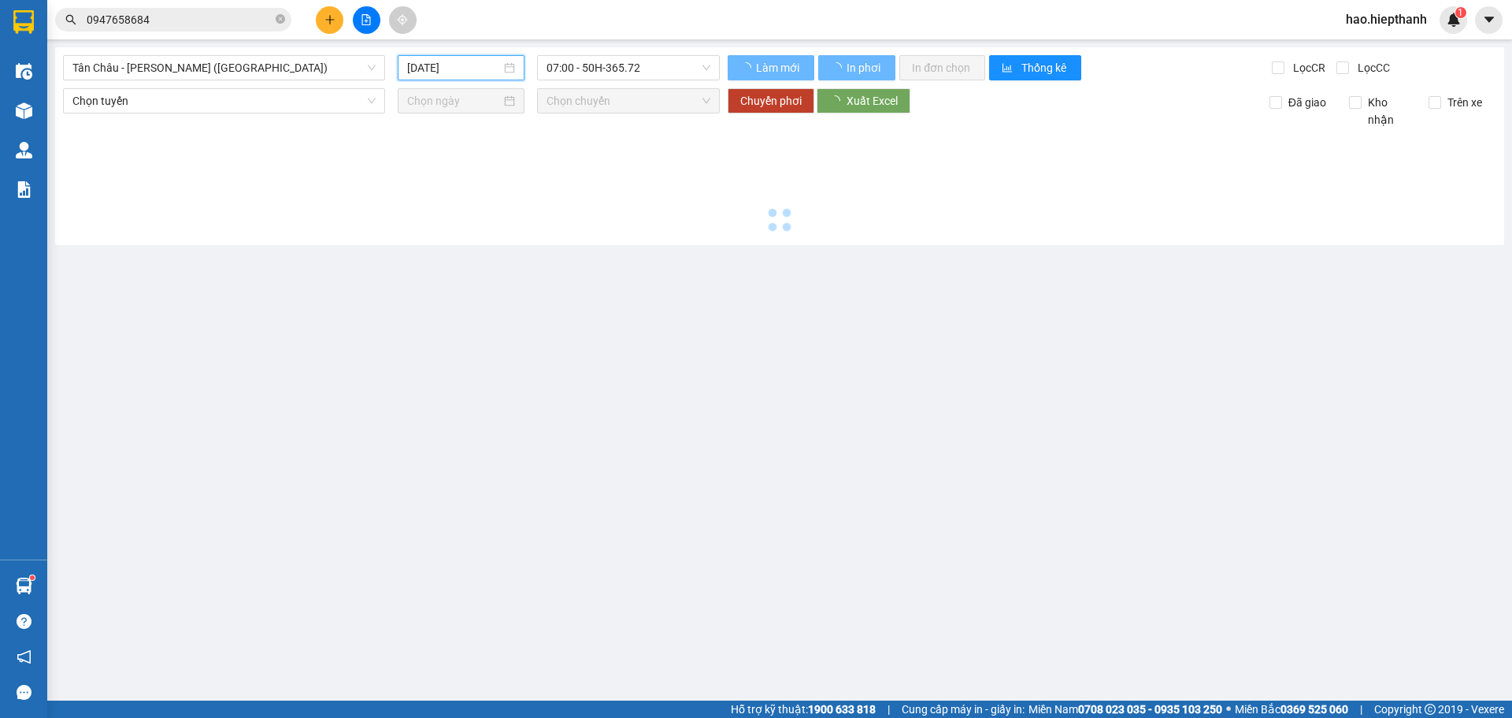
type input "[DATE]"
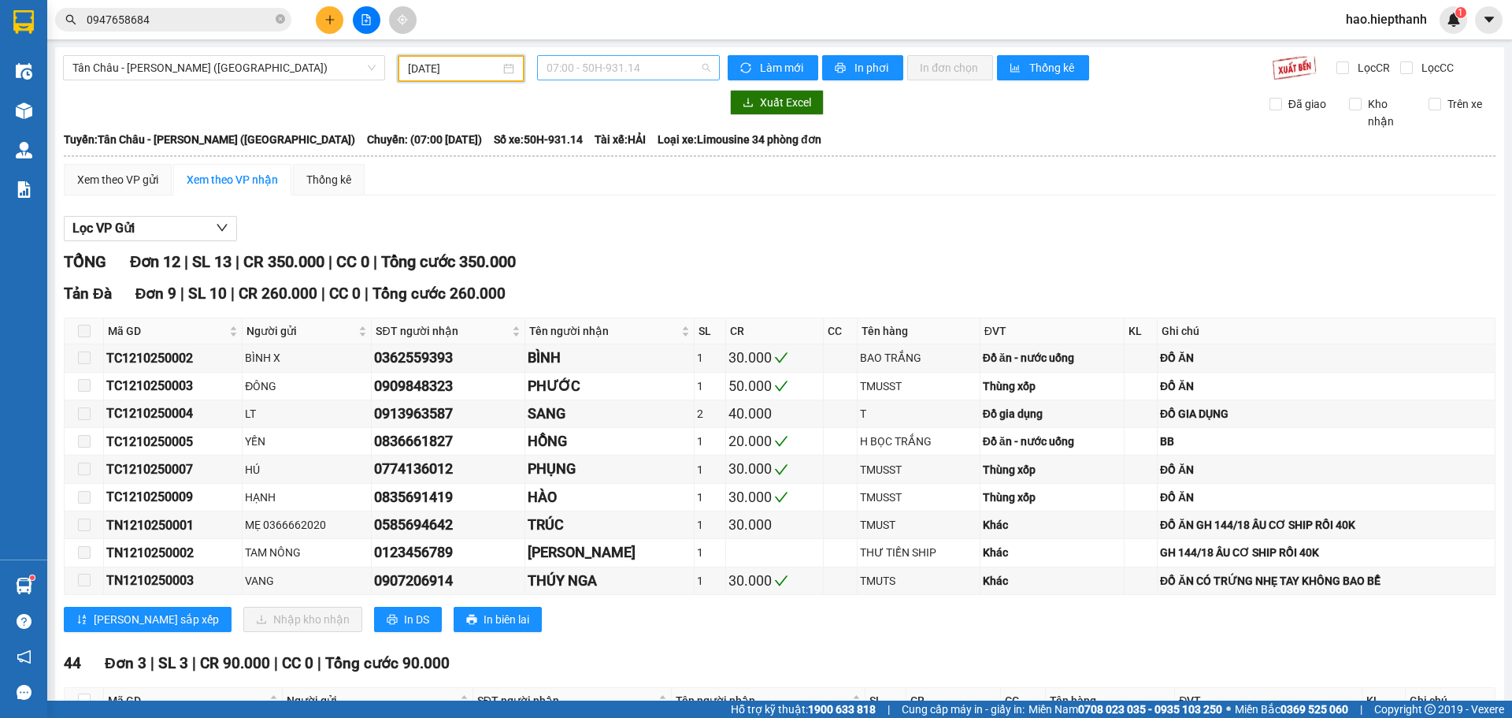
click at [613, 72] on span "07:00 - 50H-931.14" at bounding box center [629, 68] width 164 height 24
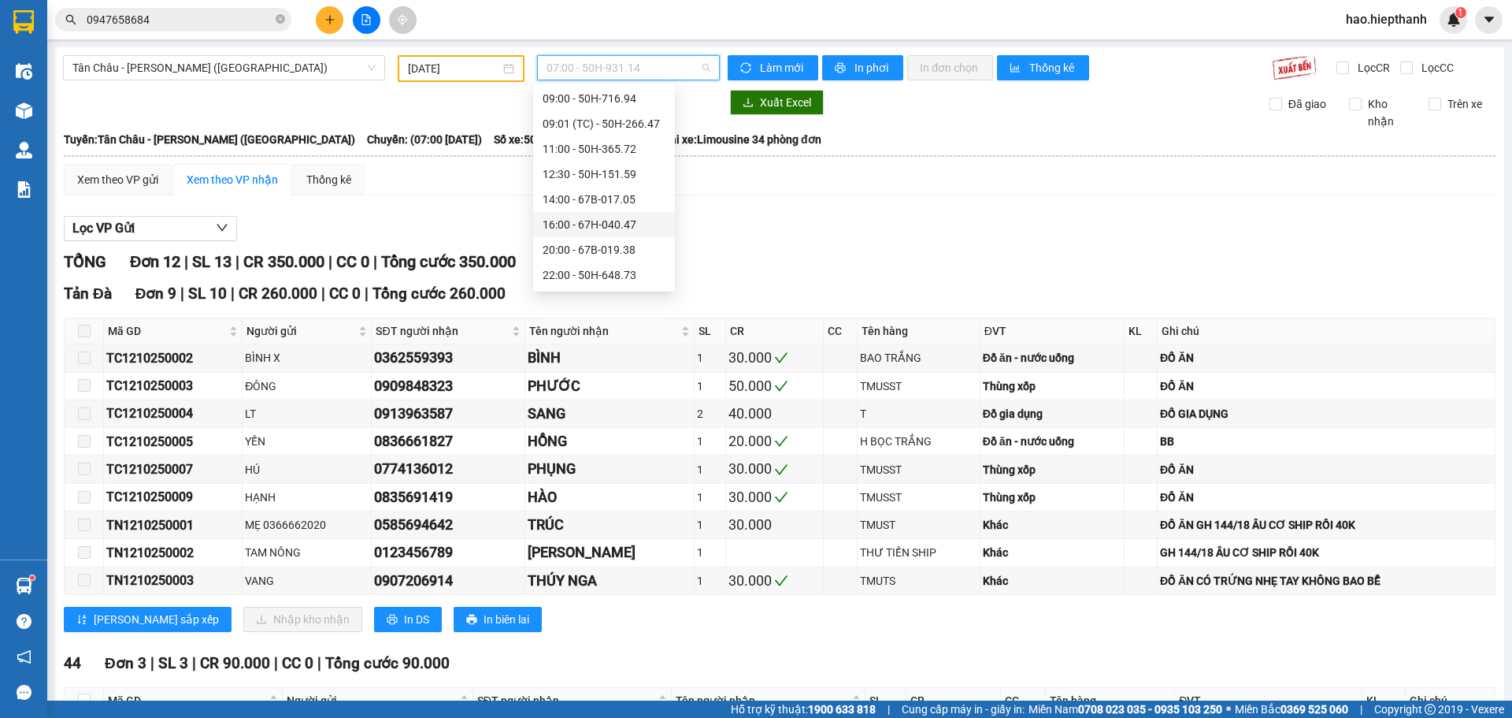
scroll to position [79, 0]
click at [558, 221] on div "20:00 - 67B-019.38" at bounding box center [604, 221] width 123 height 17
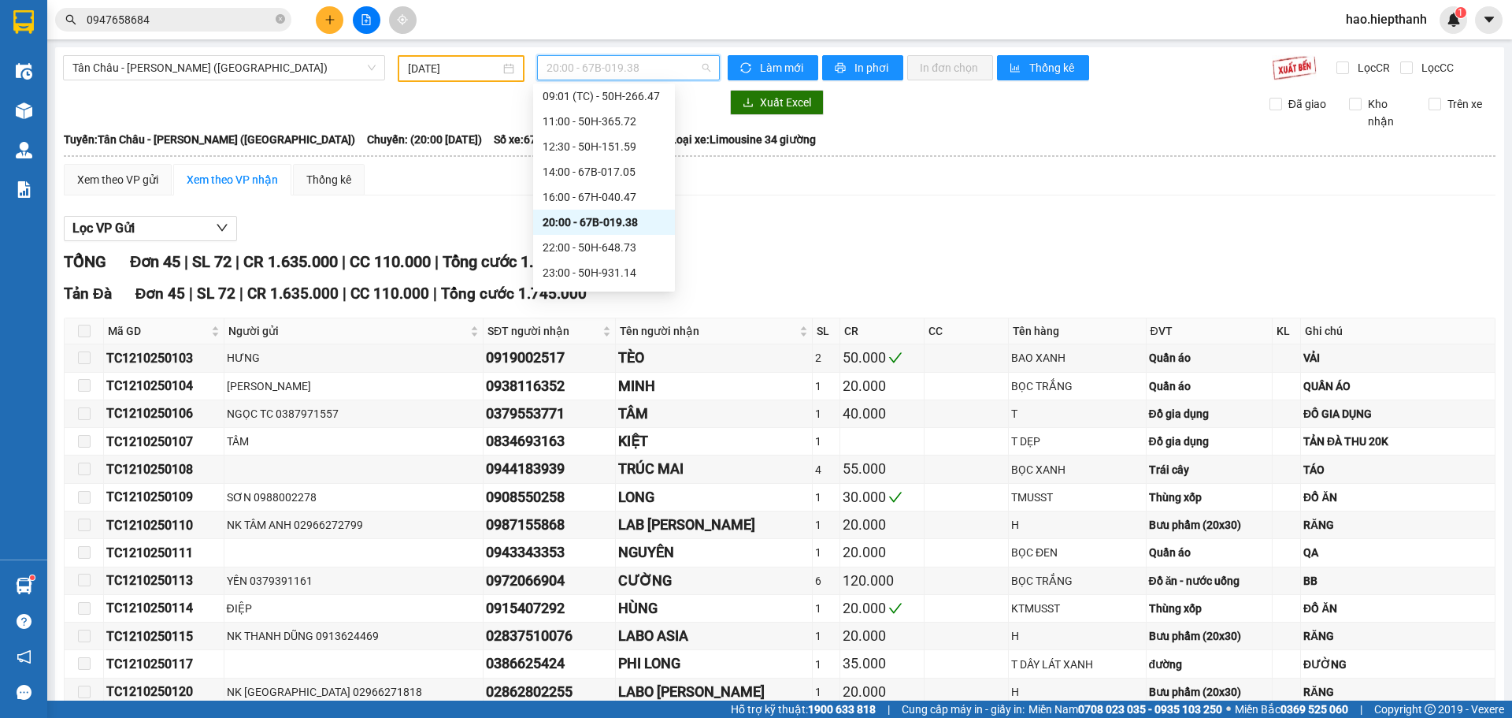
click at [643, 64] on span "20:00 - 67B-019.38" at bounding box center [629, 68] width 164 height 24
click at [560, 255] on div "22:00 - 50H-648.73" at bounding box center [604, 247] width 123 height 17
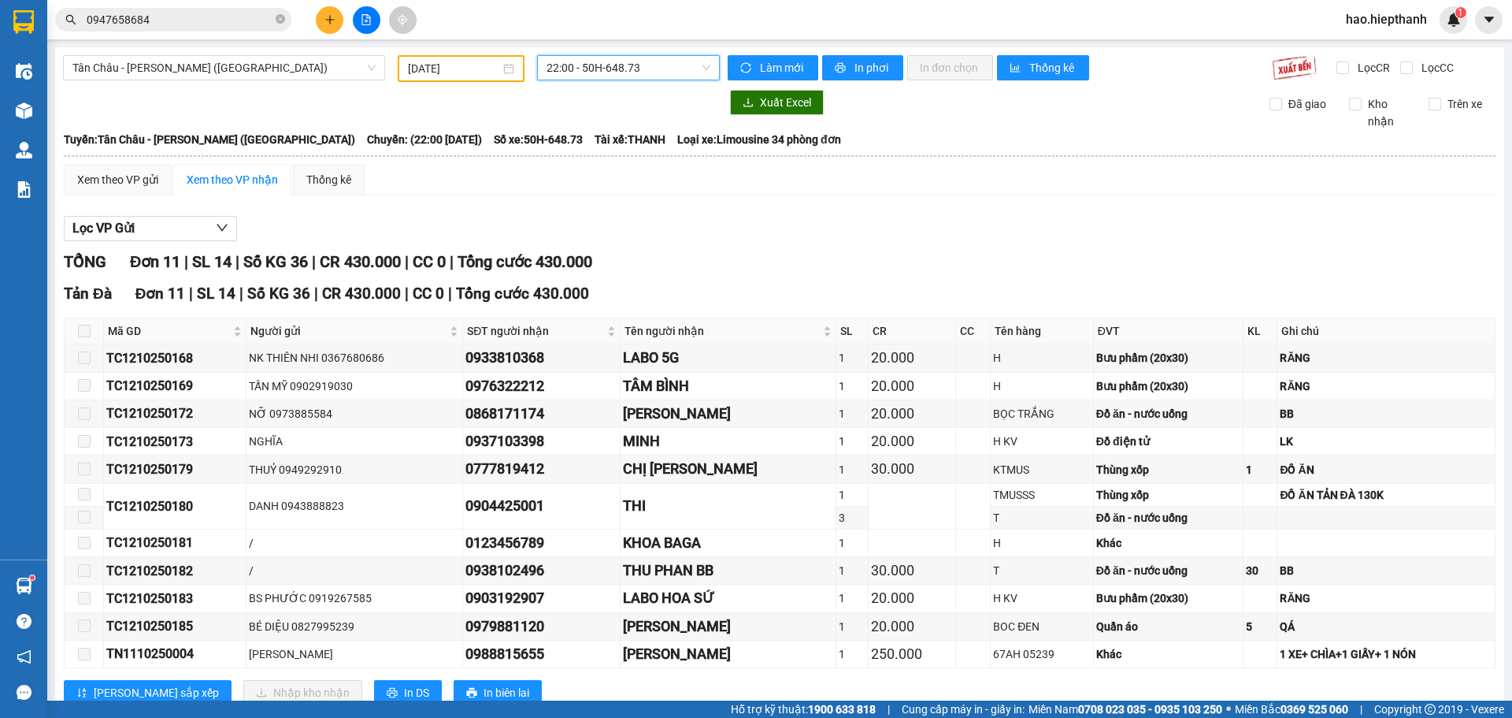
click at [637, 68] on span "22:00 - 50H-648.73" at bounding box center [629, 68] width 164 height 24
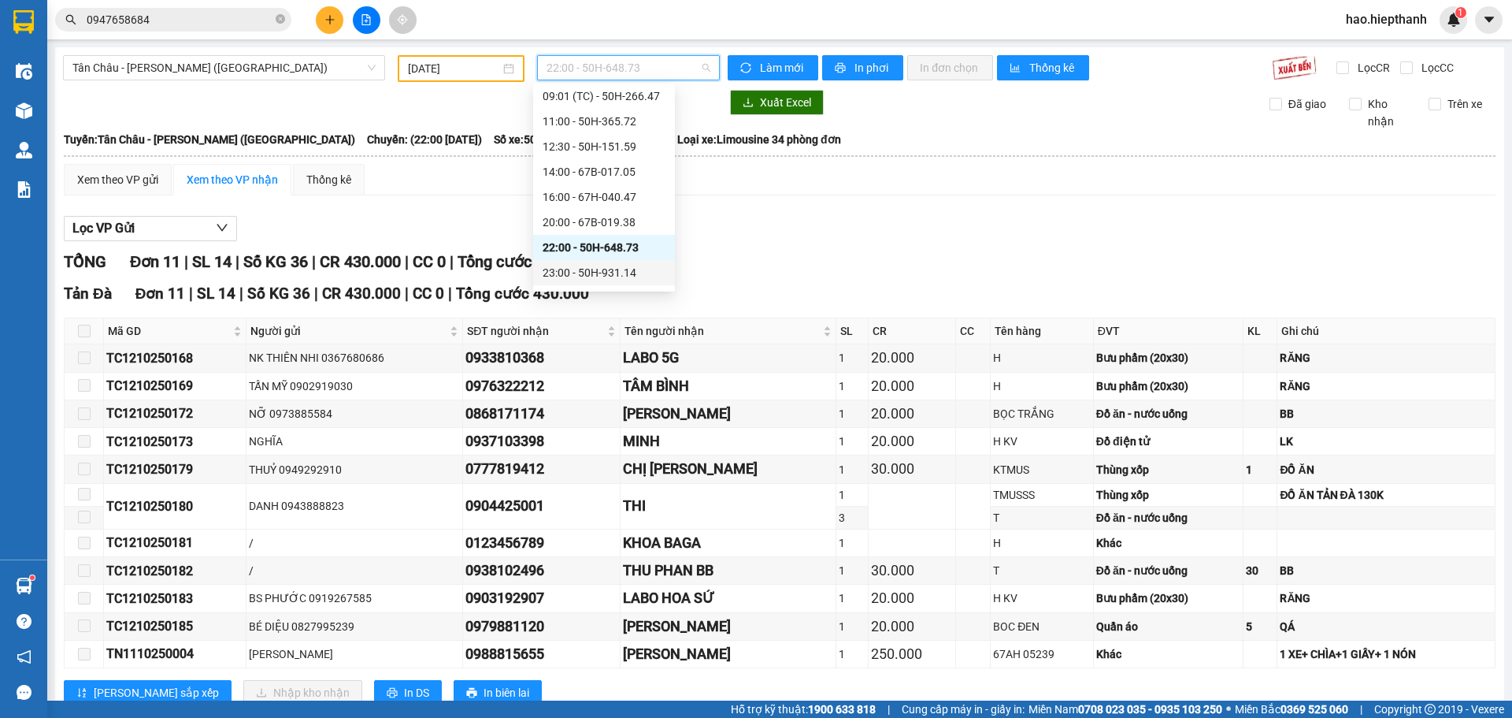
click at [554, 268] on div "23:00 - 50H-931.14" at bounding box center [604, 272] width 123 height 17
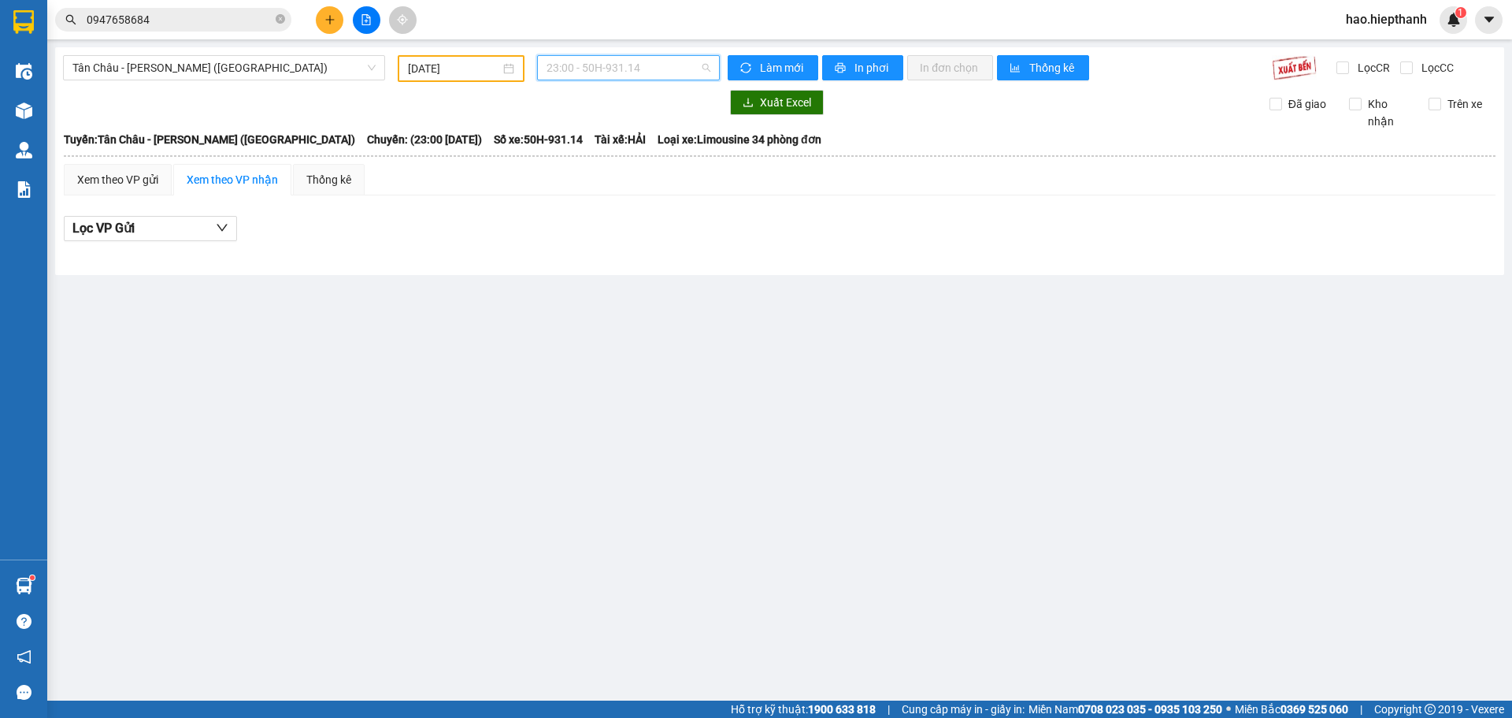
click at [667, 70] on span "23:00 - 50H-931.14" at bounding box center [629, 68] width 164 height 24
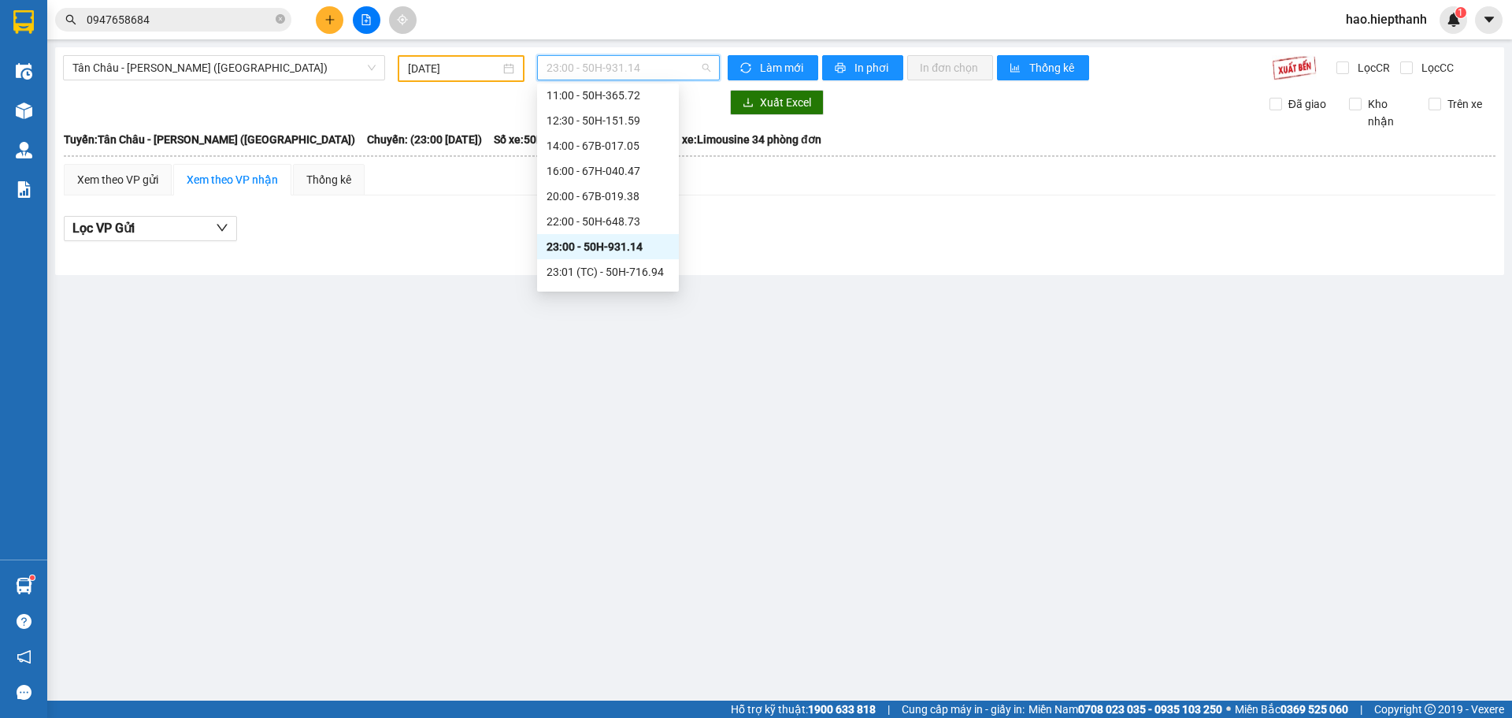
scroll to position [119, 0]
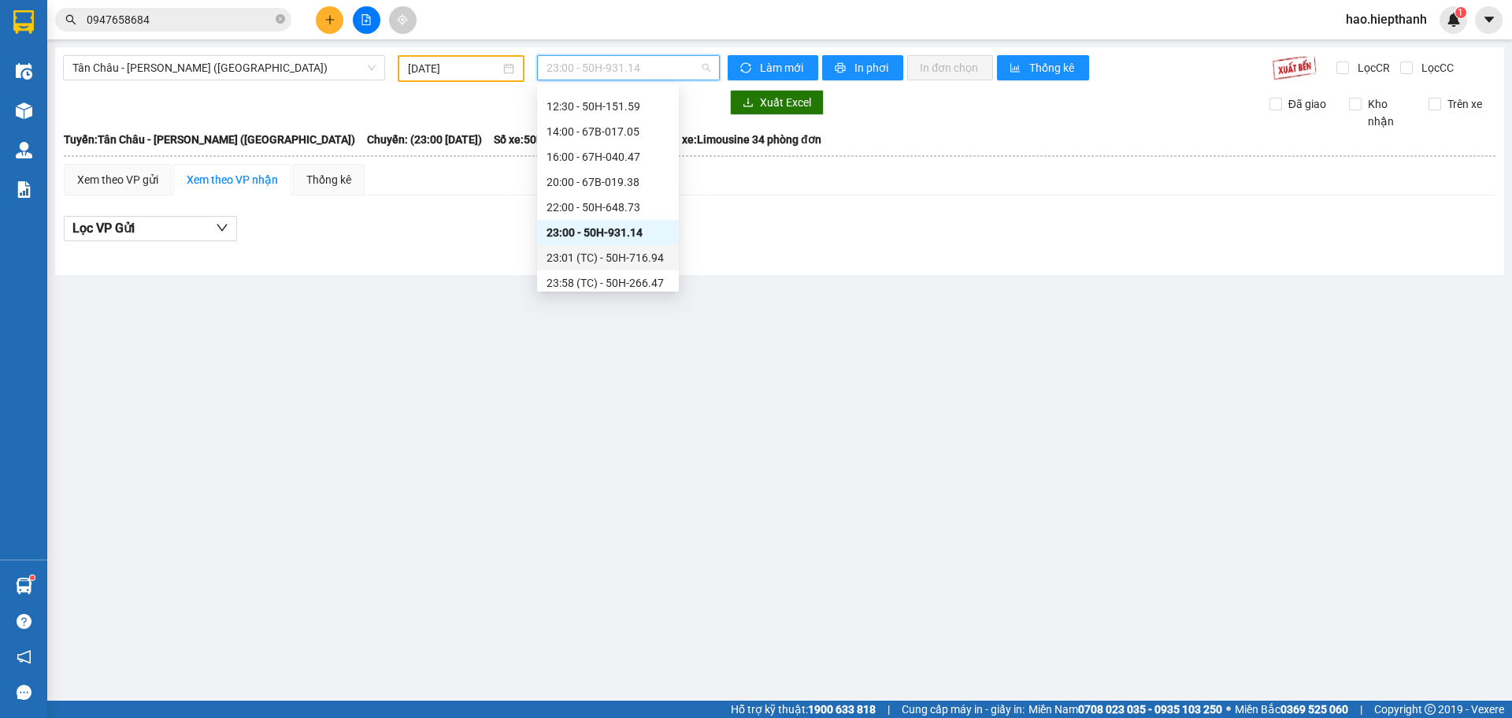
click at [645, 258] on div "23:01 (TC) - 50H-716.94" at bounding box center [608, 257] width 123 height 17
